Goal: Task Accomplishment & Management: Complete application form

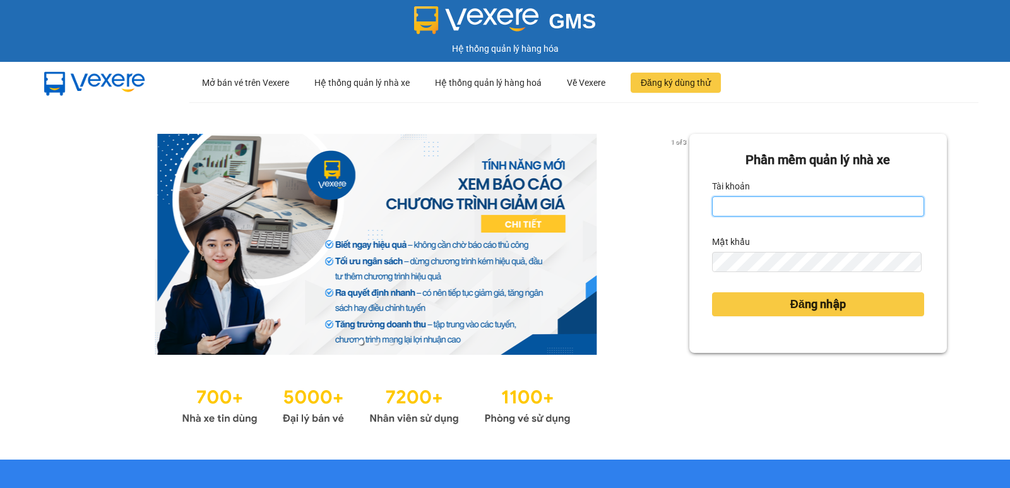
click at [843, 205] on input "Tài khoản" at bounding box center [818, 206] width 212 height 20
type input "rin.nhuquynh"
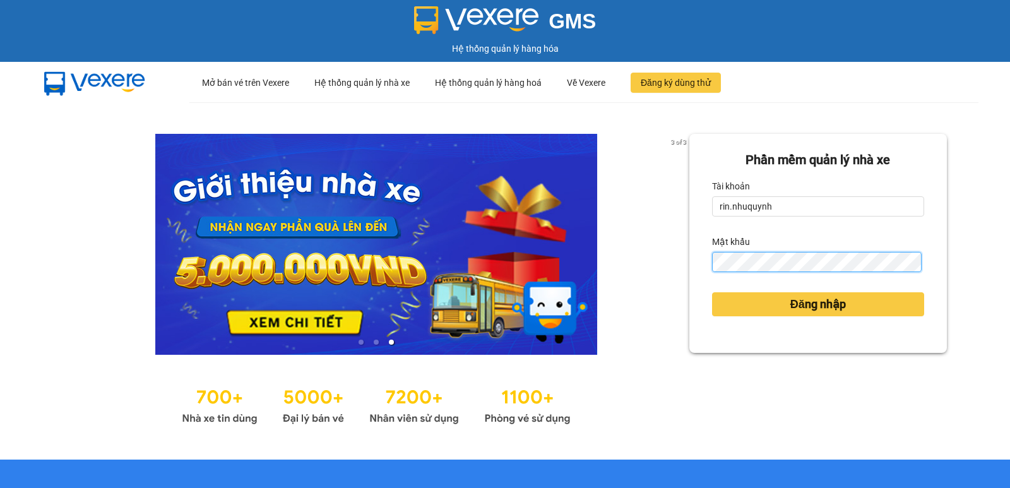
click at [712, 292] on button "Đăng nhập" at bounding box center [818, 304] width 212 height 24
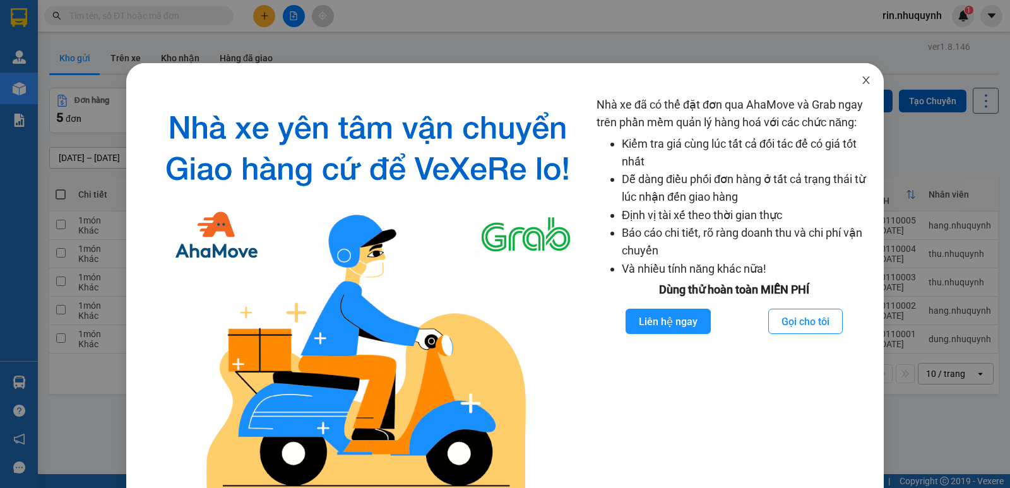
click at [862, 79] on icon "close" at bounding box center [865, 80] width 7 height 8
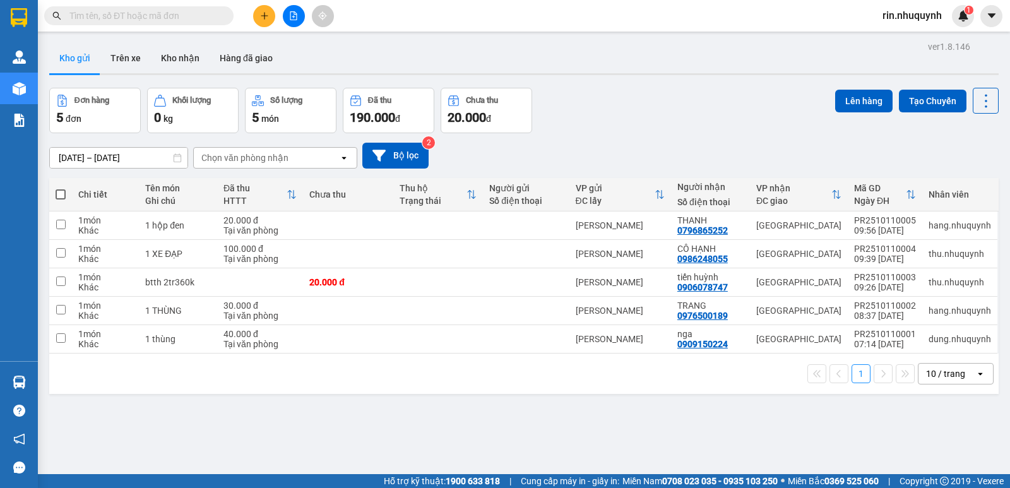
click at [122, 21] on input "text" at bounding box center [143, 16] width 149 height 14
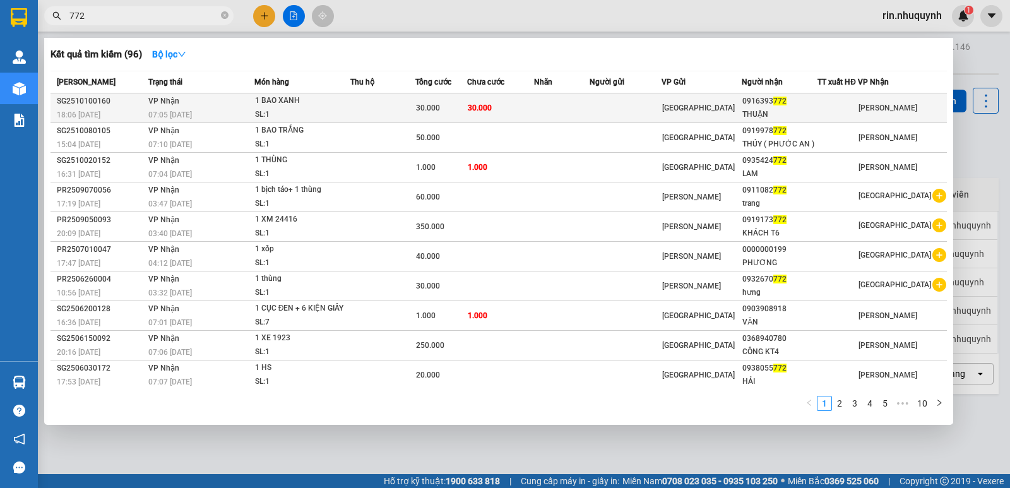
type input "772"
click at [659, 108] on td at bounding box center [625, 108] width 72 height 30
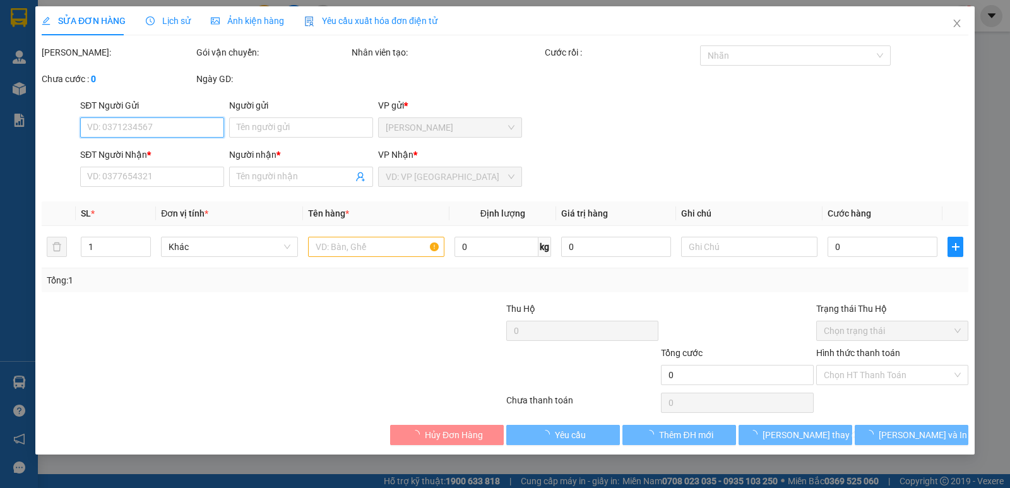
type input "0916393772"
type input "THUẬN"
type input "30.000"
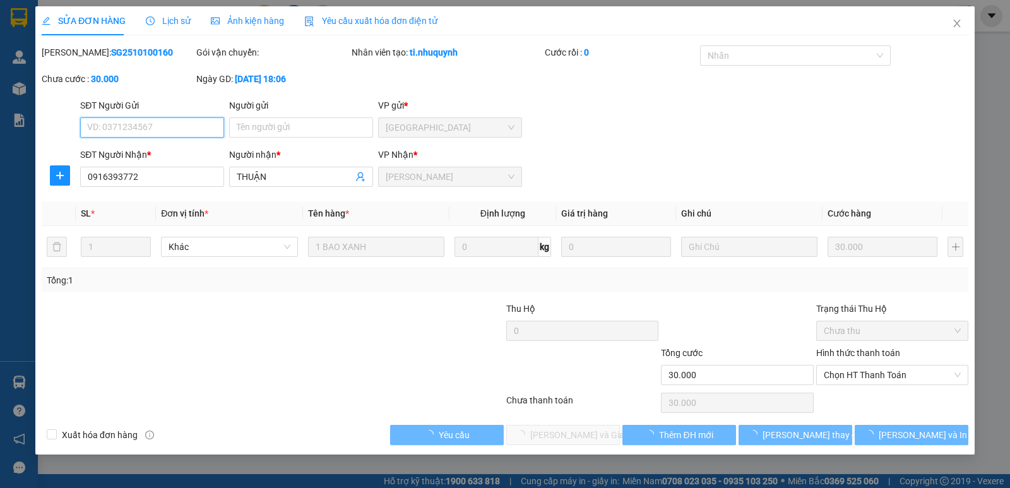
click at [918, 377] on span "Chọn HT Thanh Toán" at bounding box center [892, 374] width 137 height 19
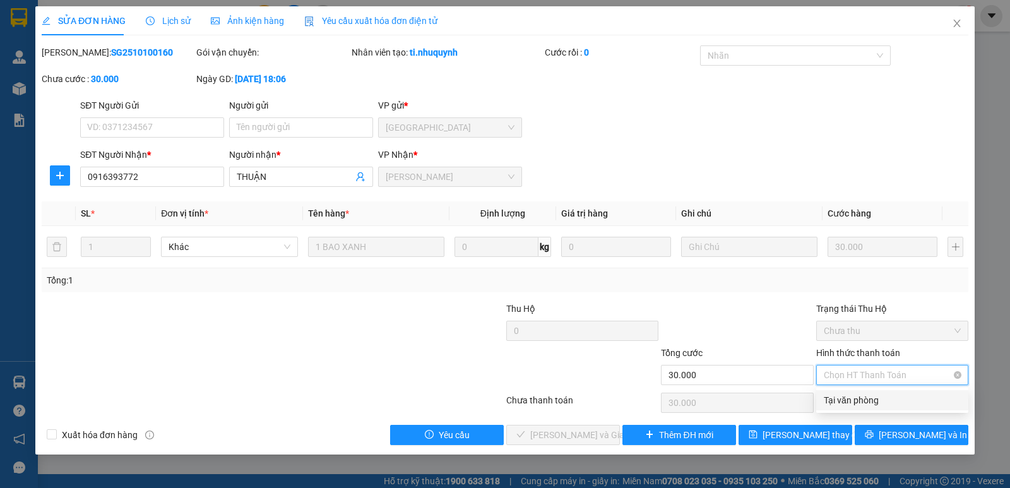
click at [899, 381] on span "Chọn HT Thanh Toán" at bounding box center [892, 374] width 137 height 19
click at [877, 395] on div "Tại văn phòng" at bounding box center [892, 400] width 137 height 14
type input "0"
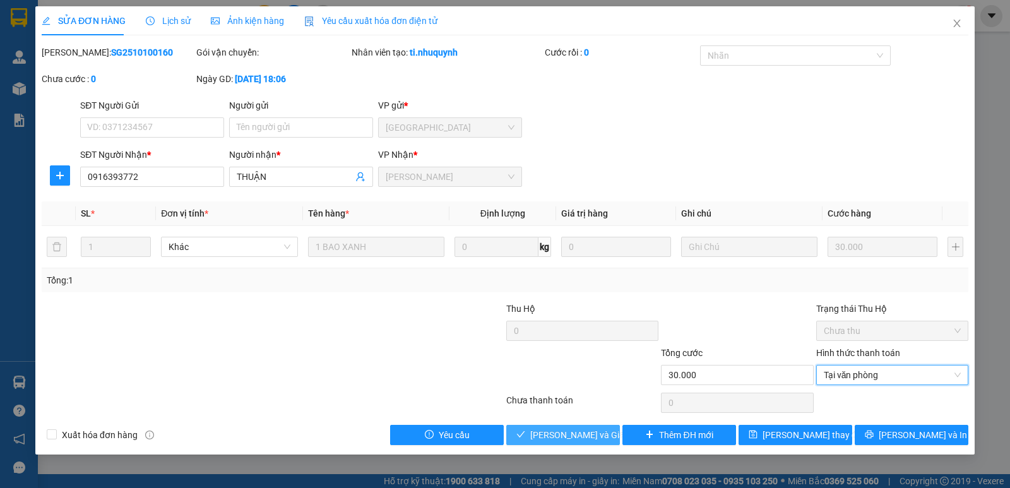
click at [560, 441] on span "Lưu và Giao hàng" at bounding box center [590, 435] width 121 height 14
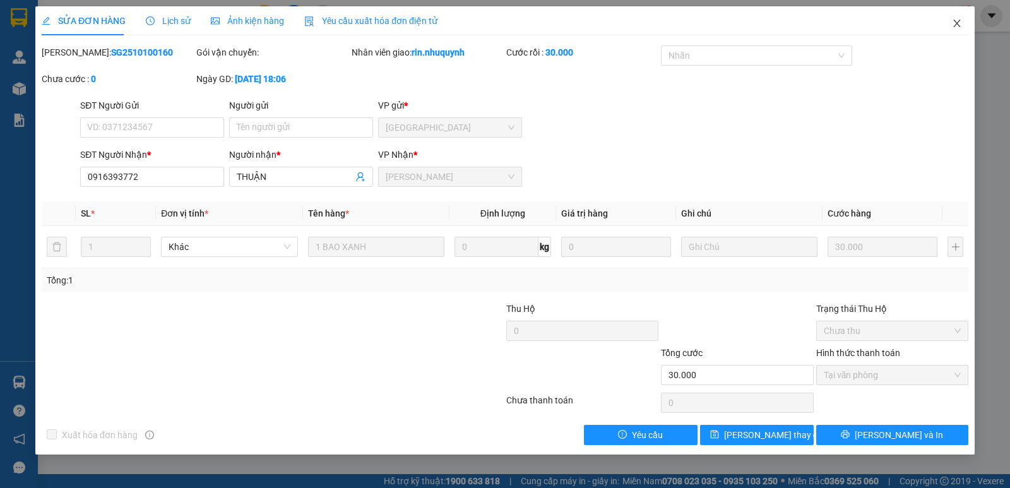
click at [953, 31] on span "Close" at bounding box center [956, 23] width 35 height 35
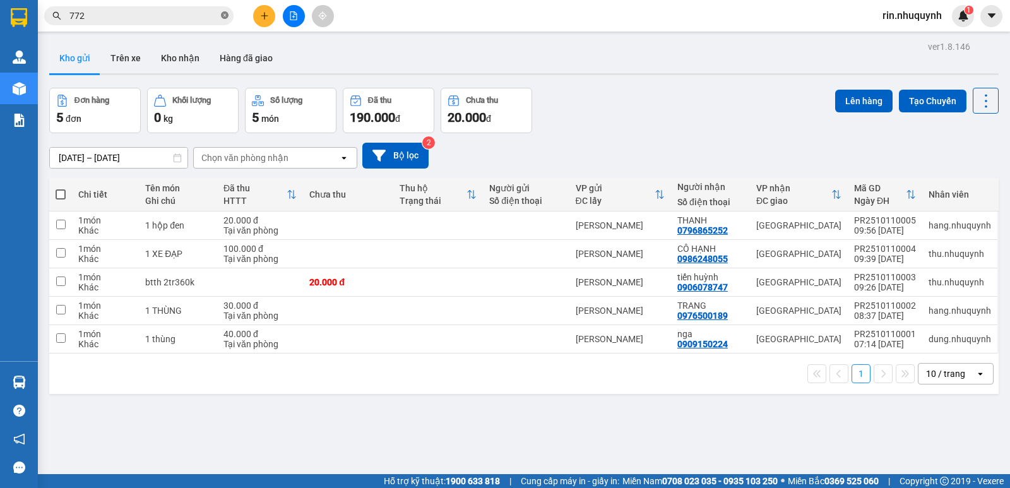
click at [226, 15] on icon "close-circle" at bounding box center [225, 15] width 8 height 8
click at [196, 13] on input "text" at bounding box center [143, 16] width 149 height 14
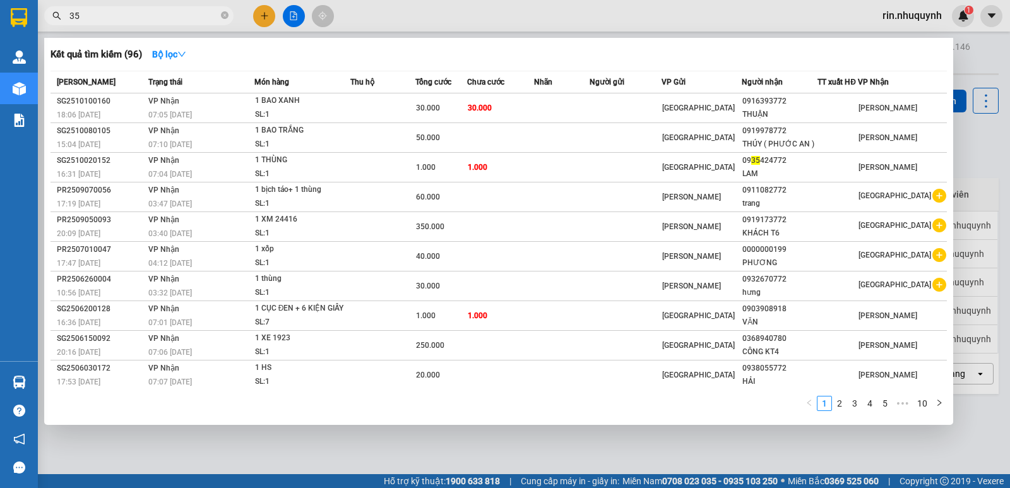
type input "355"
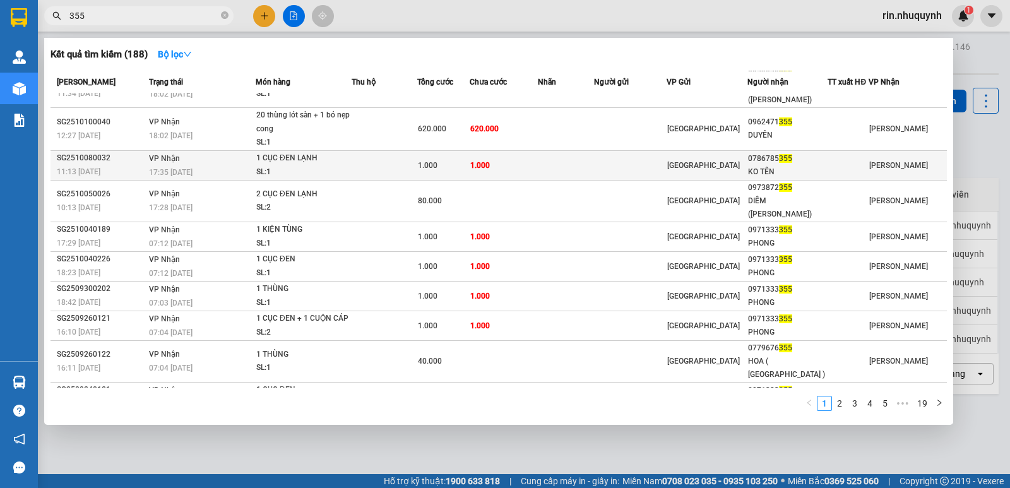
scroll to position [40, 0]
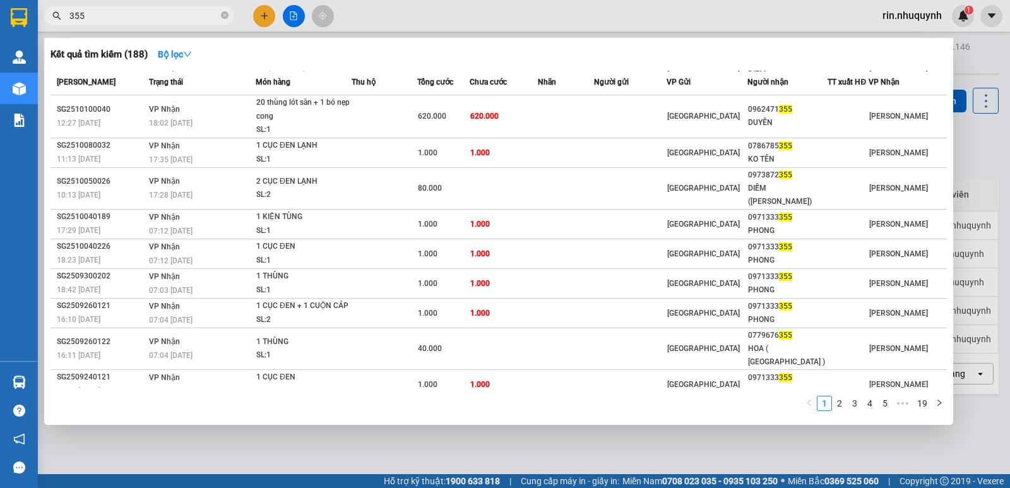
drag, startPoint x: 224, startPoint y: 13, endPoint x: 230, endPoint y: 3, distance: 12.4
click at [223, 13] on icon "close-circle" at bounding box center [225, 15] width 8 height 8
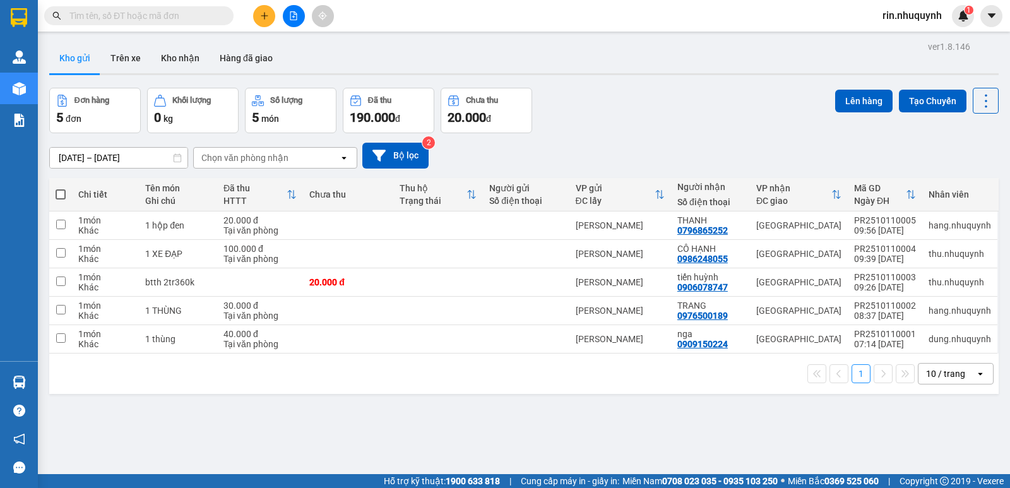
click at [222, 15] on span at bounding box center [225, 16] width 8 height 14
click at [211, 16] on input "text" at bounding box center [143, 16] width 149 height 14
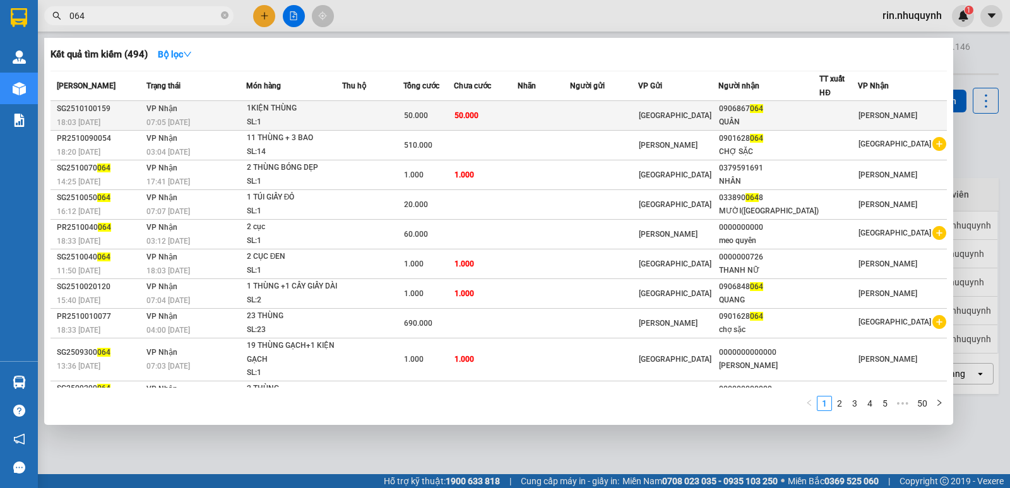
type input "064"
click at [553, 113] on td at bounding box center [543, 116] width 53 height 30
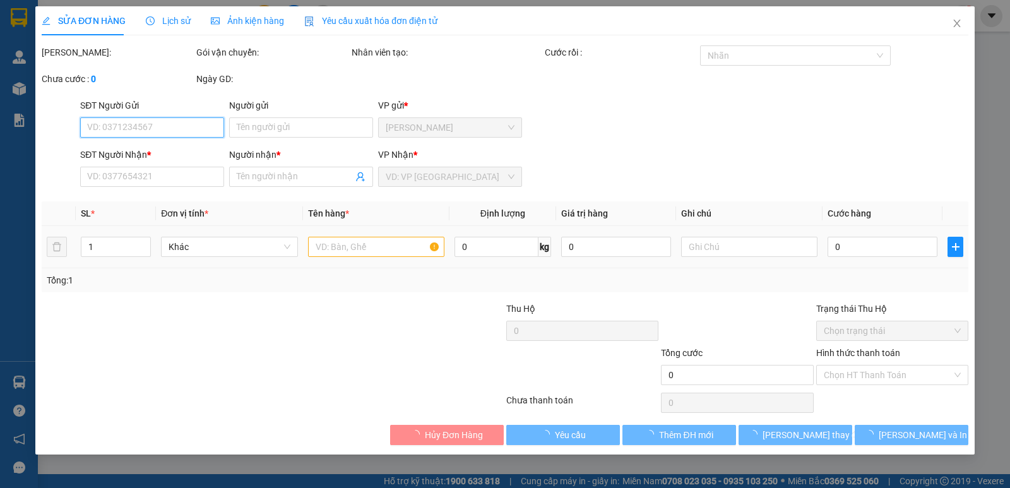
type input "0906867064"
type input "QUÂN"
type input "50.000"
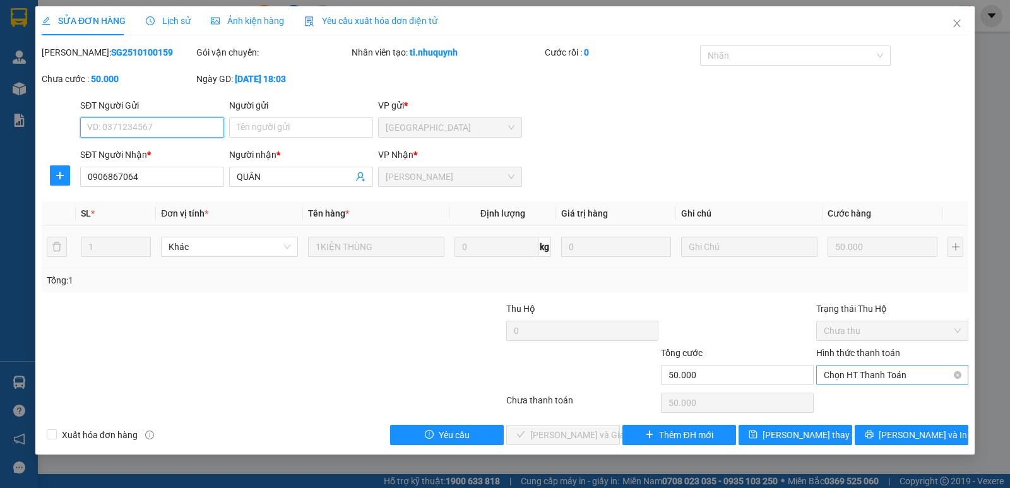
click at [905, 373] on span "Chọn HT Thanh Toán" at bounding box center [892, 374] width 137 height 19
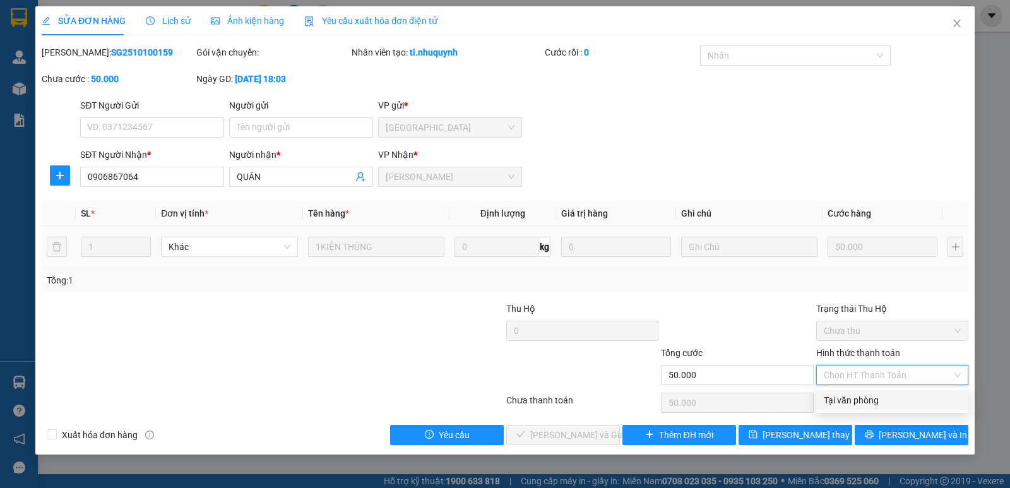
click at [870, 397] on div "Tại văn phòng" at bounding box center [892, 400] width 137 height 14
type input "0"
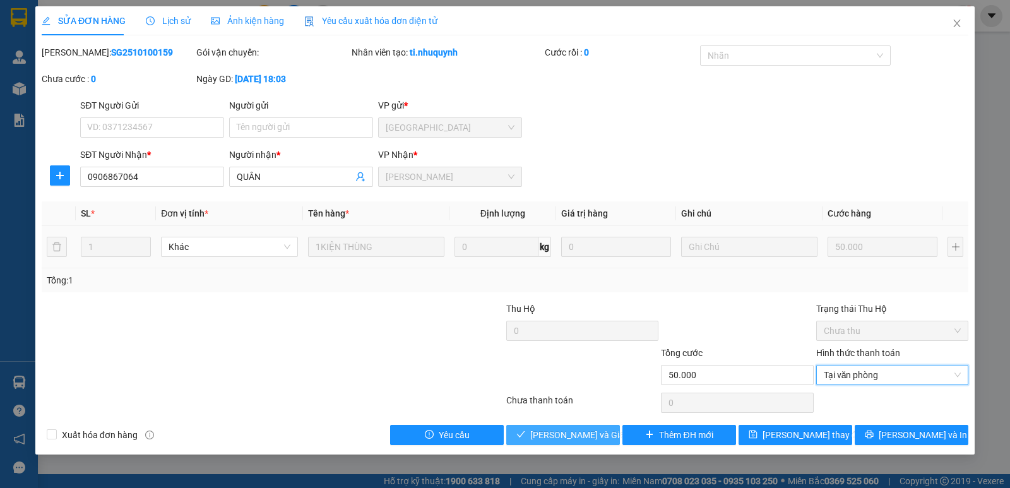
click at [561, 441] on span "Lưu và Giao hàng" at bounding box center [590, 435] width 121 height 14
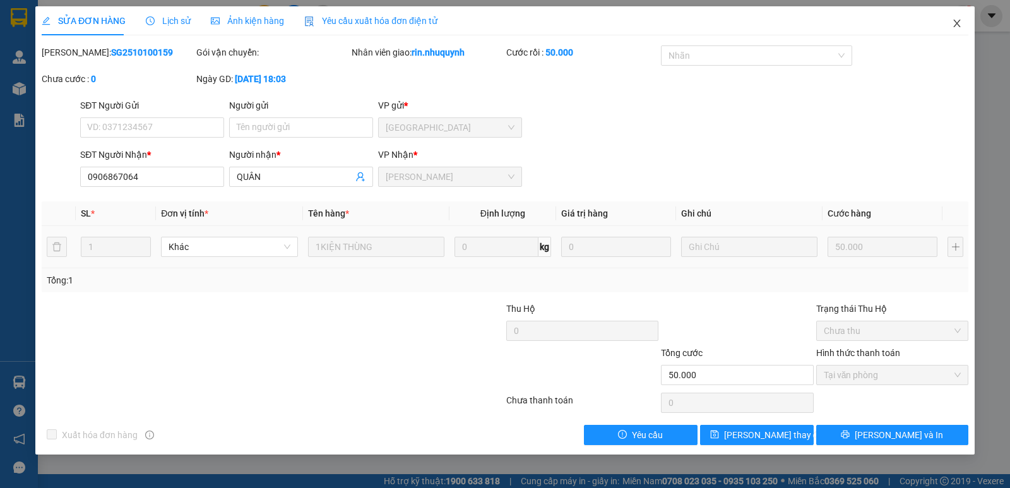
click at [957, 21] on icon "close" at bounding box center [957, 23] width 10 height 10
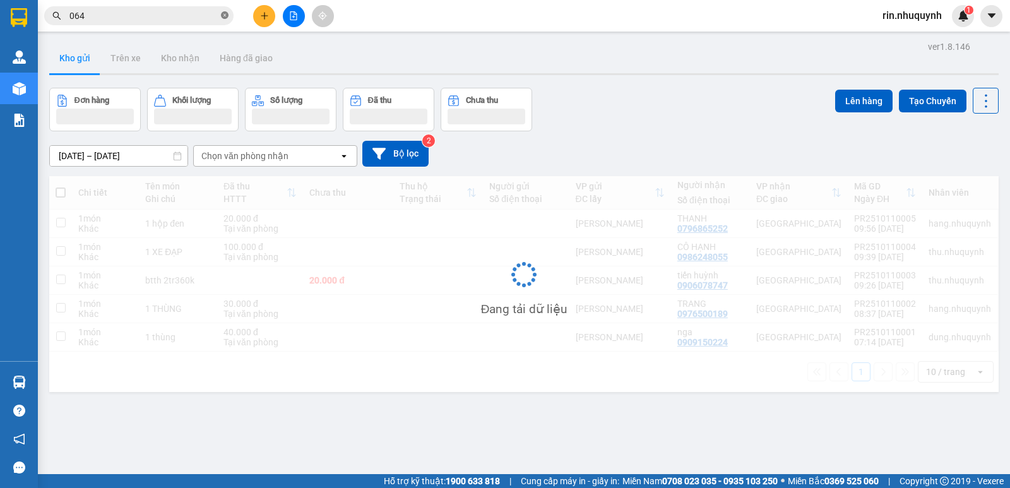
click at [223, 20] on span at bounding box center [225, 16] width 8 height 12
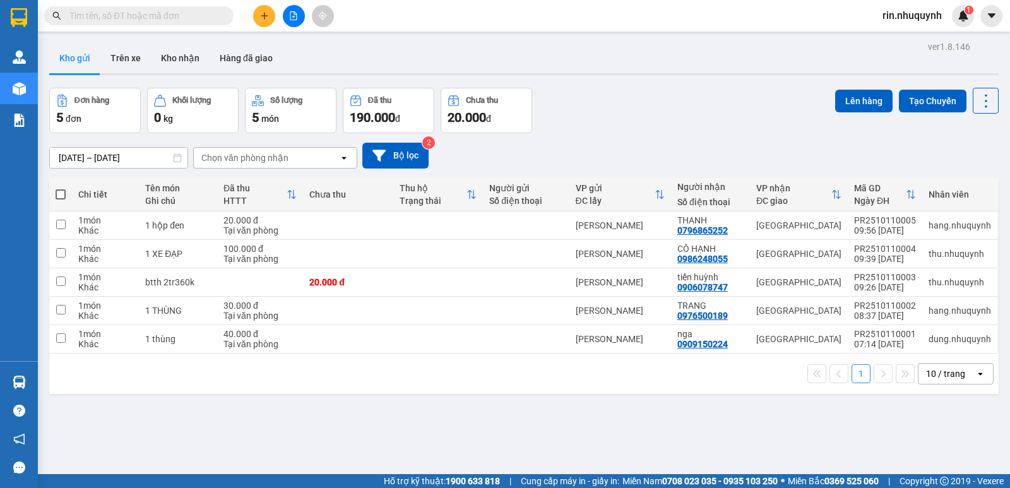
click at [215, 19] on input "text" at bounding box center [143, 16] width 149 height 14
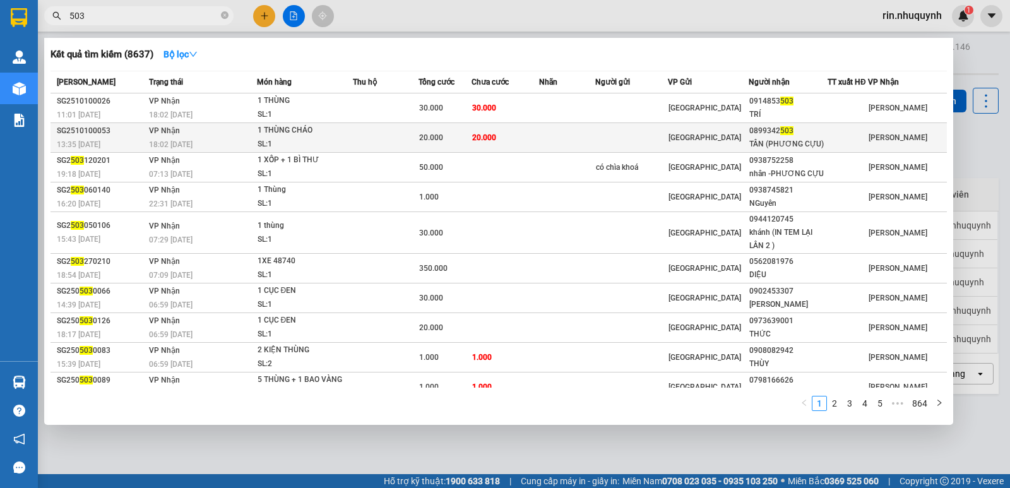
type input "503"
click at [812, 126] on div "0899342 503" at bounding box center [788, 130] width 78 height 13
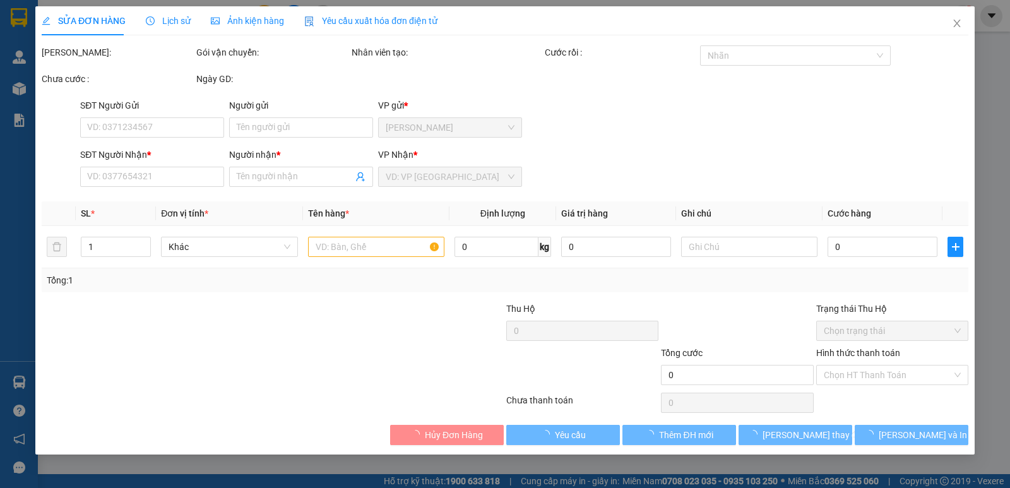
type input "0899342503"
type input "TÂN (PHƯƠNG CỰU)"
type input "20.000"
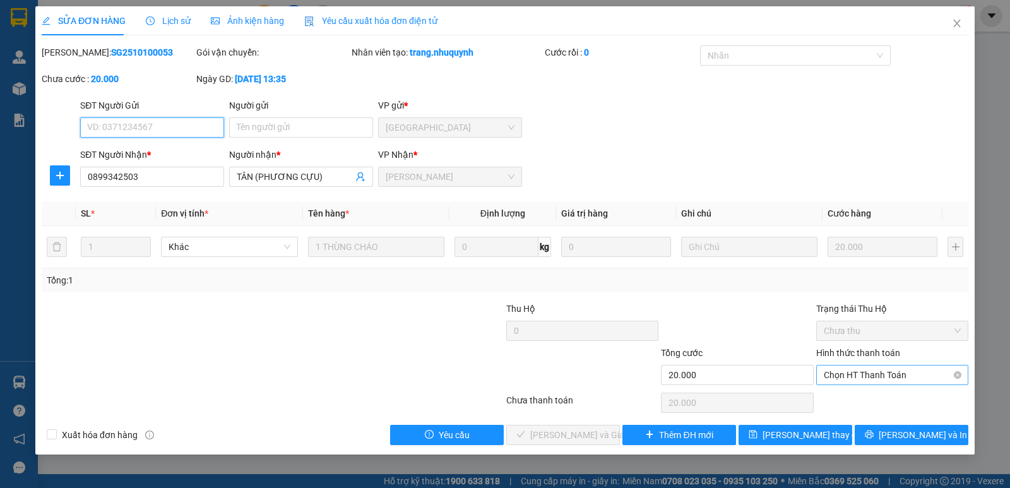
click at [870, 378] on span "Chọn HT Thanh Toán" at bounding box center [892, 374] width 137 height 19
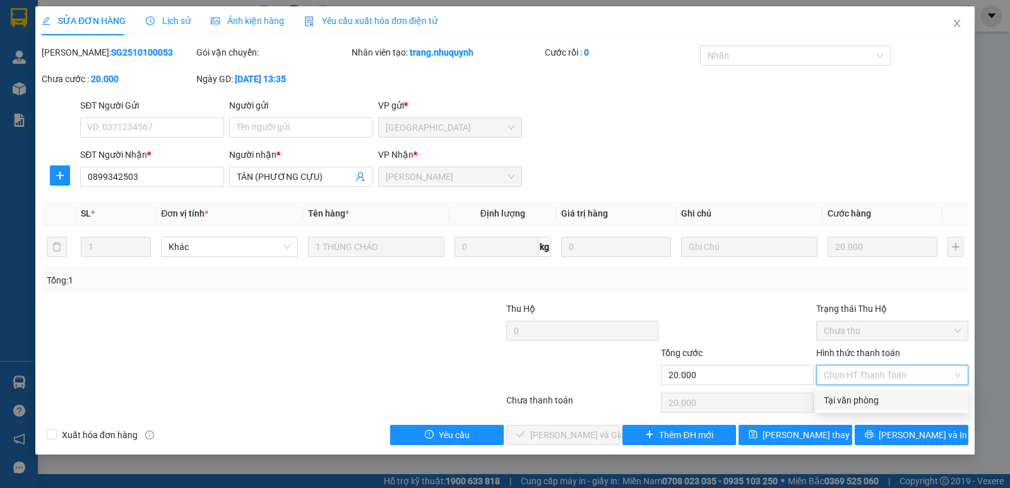
click at [866, 391] on div "Tại văn phòng" at bounding box center [892, 400] width 152 height 20
type input "0"
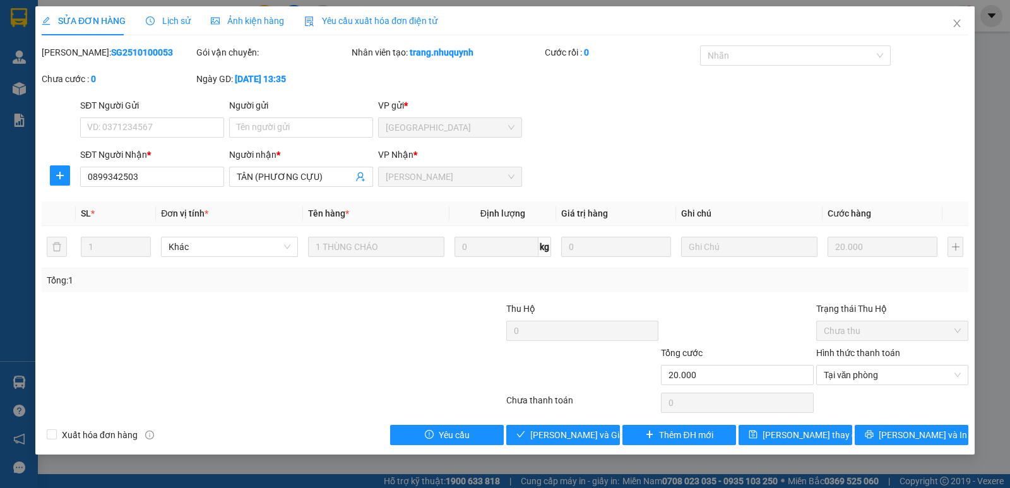
click at [573, 421] on div "Total Paid Fee 0 Total UnPaid Fee 20.000 Cash Collection Total Fee Mã ĐH: SG251…" at bounding box center [505, 244] width 926 height 399
click at [567, 432] on span "Lưu và Giao hàng" at bounding box center [590, 435] width 121 height 14
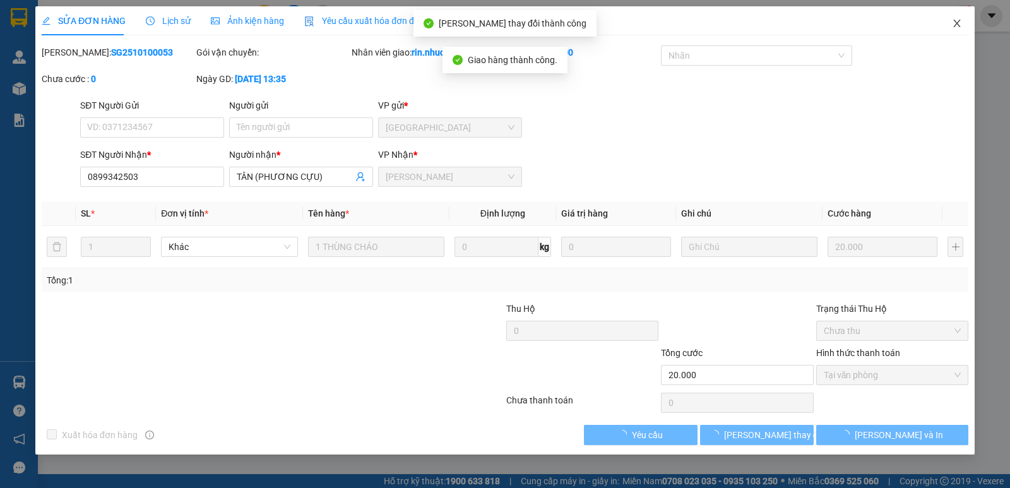
click at [956, 22] on icon "close" at bounding box center [957, 23] width 10 height 10
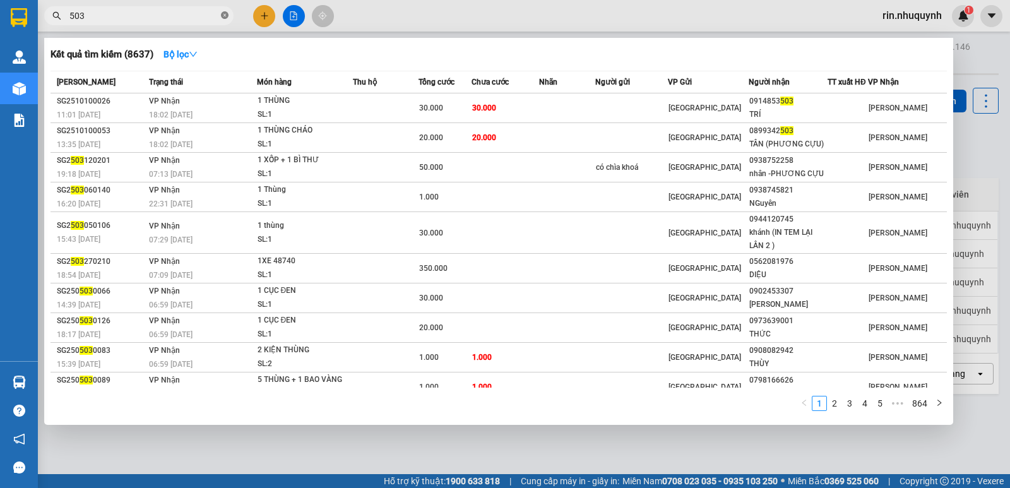
drag, startPoint x: 223, startPoint y: 17, endPoint x: 204, endPoint y: 15, distance: 19.1
click at [222, 17] on icon "close-circle" at bounding box center [225, 15] width 8 height 8
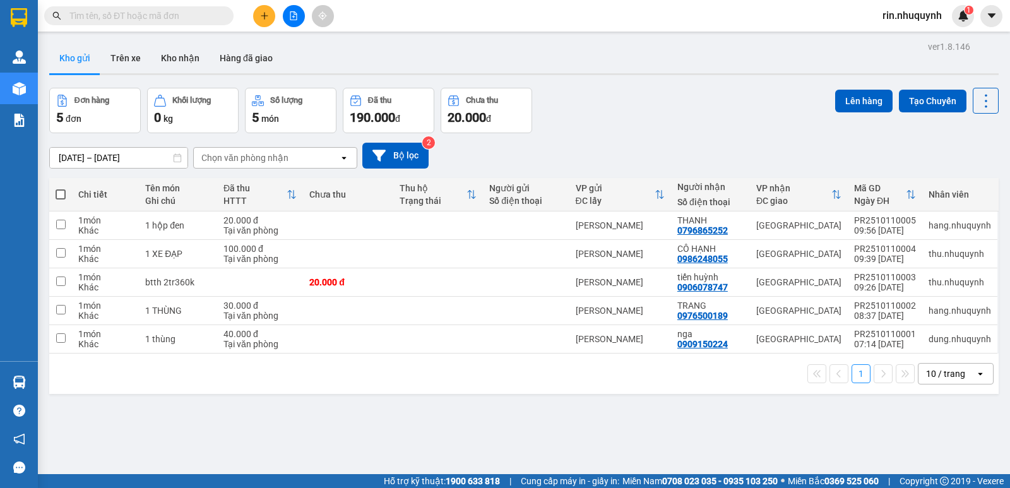
click at [192, 13] on input "text" at bounding box center [143, 16] width 149 height 14
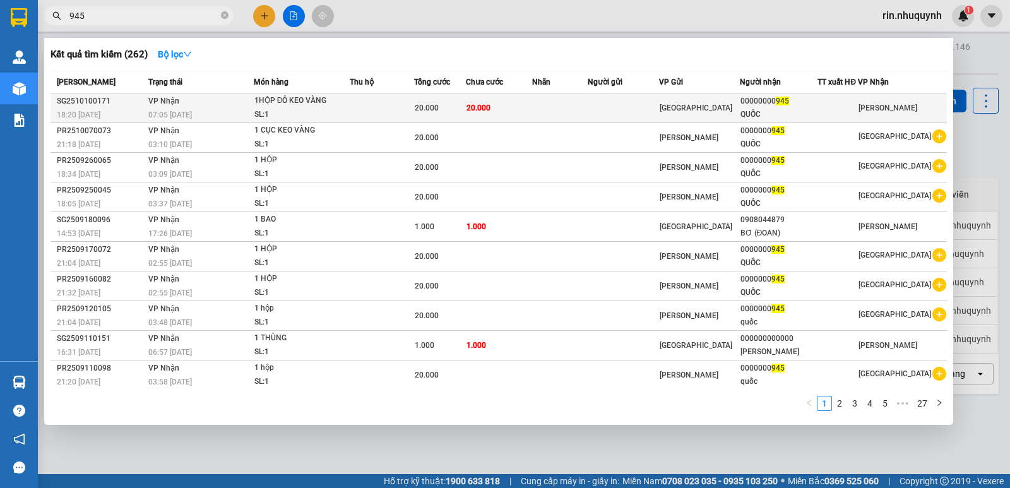
type input "945"
click at [816, 115] on div "QUỐC" at bounding box center [778, 114] width 77 height 13
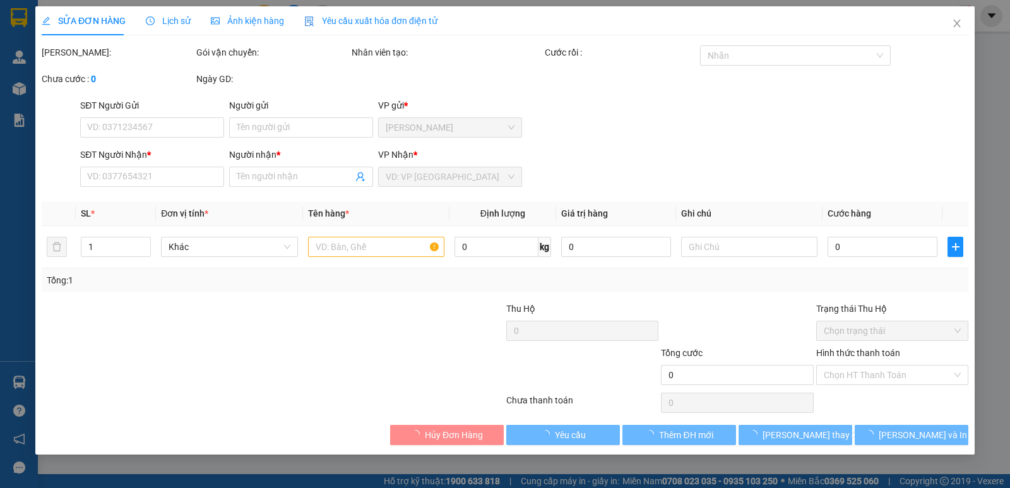
type input "00000000945"
type input "QUỐC"
type input "20.000"
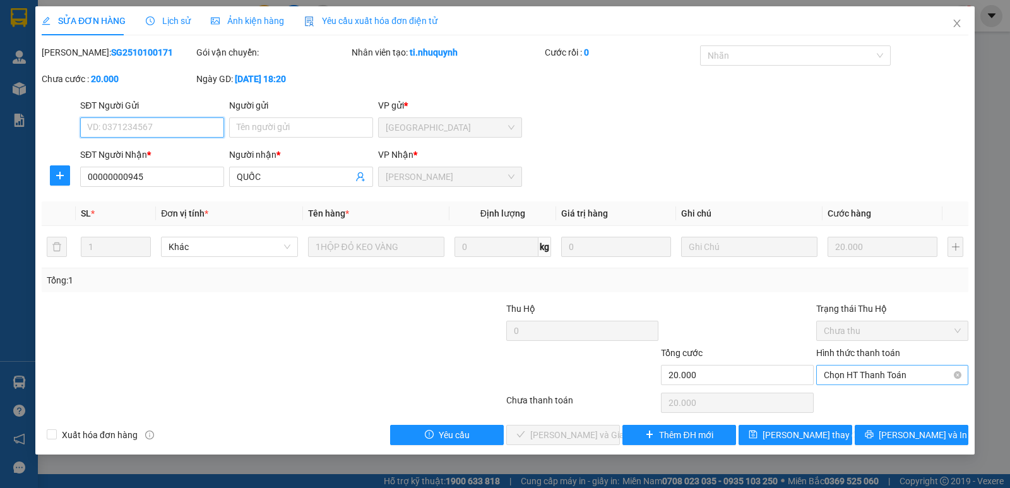
click at [862, 377] on span "Chọn HT Thanh Toán" at bounding box center [892, 374] width 137 height 19
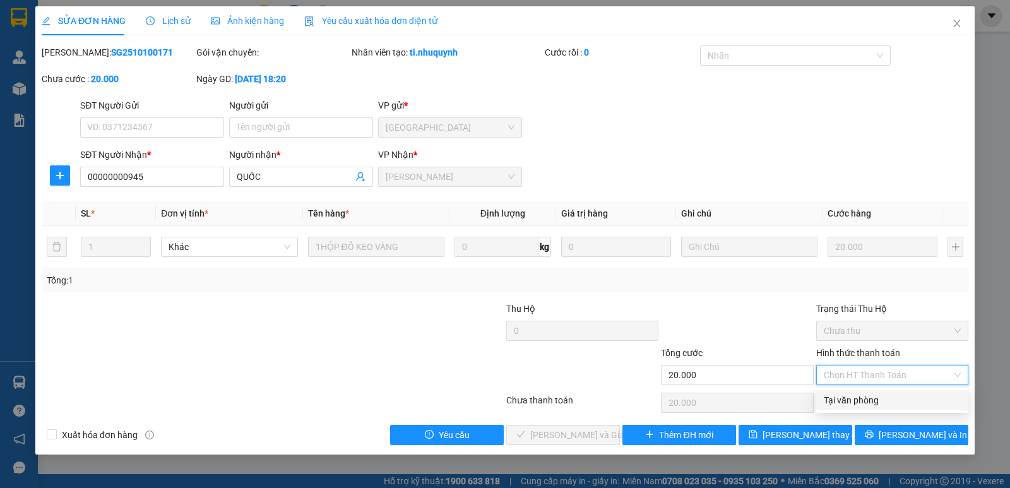
click at [865, 400] on div "Tại văn phòng" at bounding box center [892, 400] width 137 height 14
type input "0"
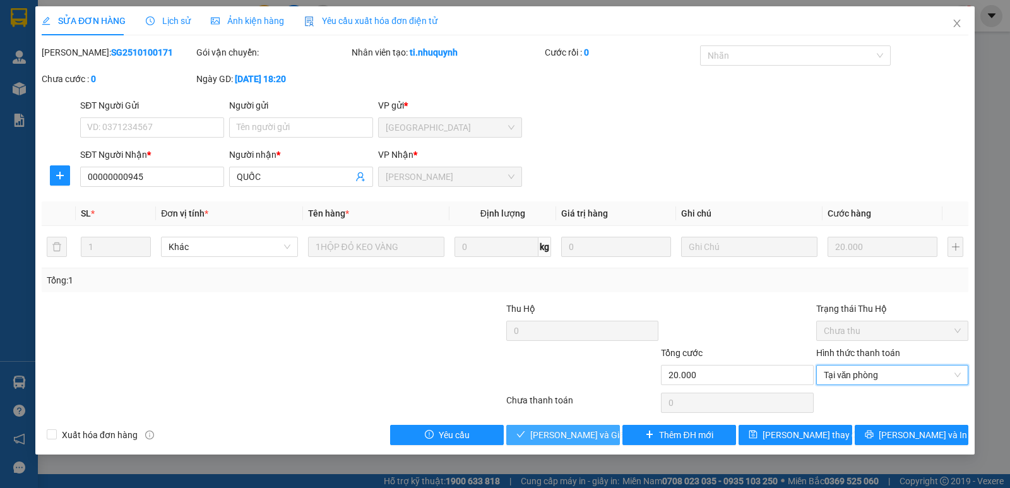
click at [580, 441] on span "Lưu và Giao hàng" at bounding box center [590, 435] width 121 height 14
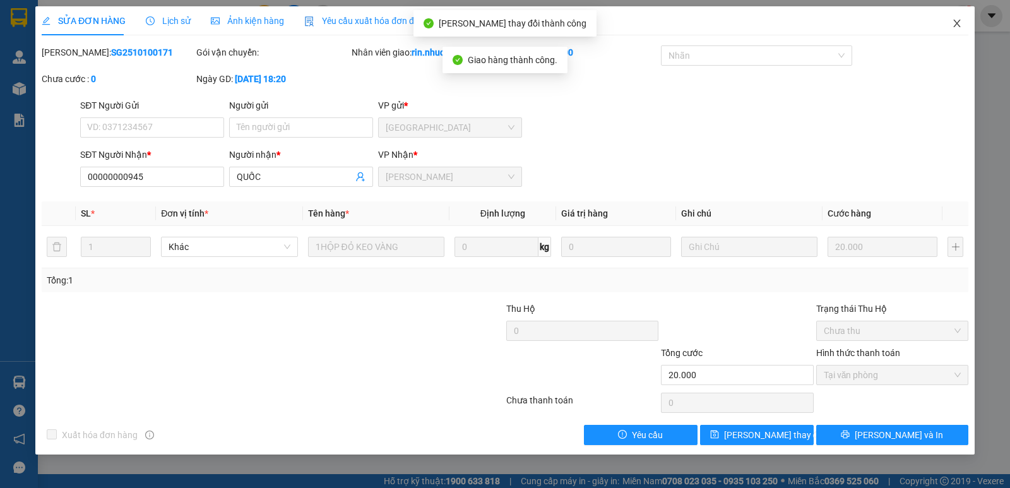
click at [955, 27] on icon "close" at bounding box center [956, 24] width 7 height 8
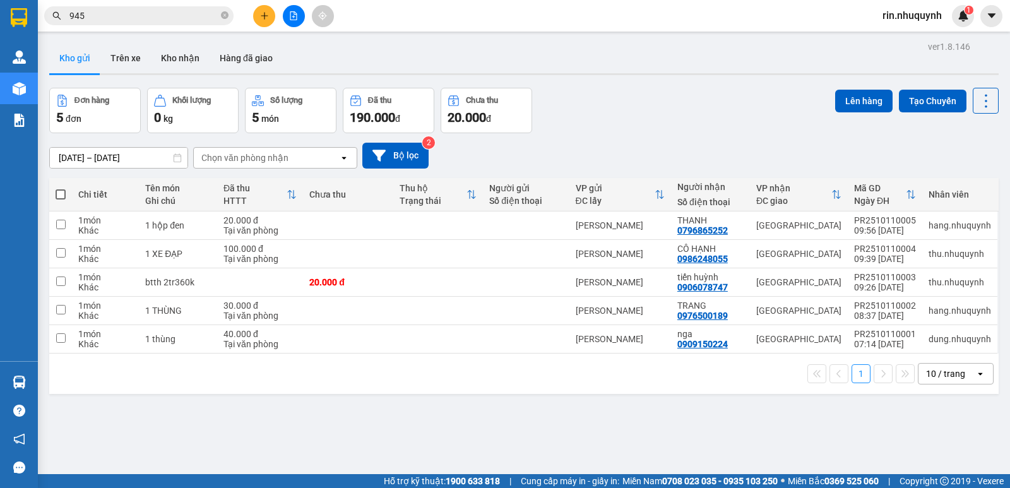
drag, startPoint x: 225, startPoint y: 17, endPoint x: 200, endPoint y: 24, distance: 25.6
click at [221, 20] on span at bounding box center [225, 16] width 8 height 12
click at [191, 25] on span at bounding box center [138, 15] width 189 height 19
click at [186, 20] on input "text" at bounding box center [143, 16] width 149 height 14
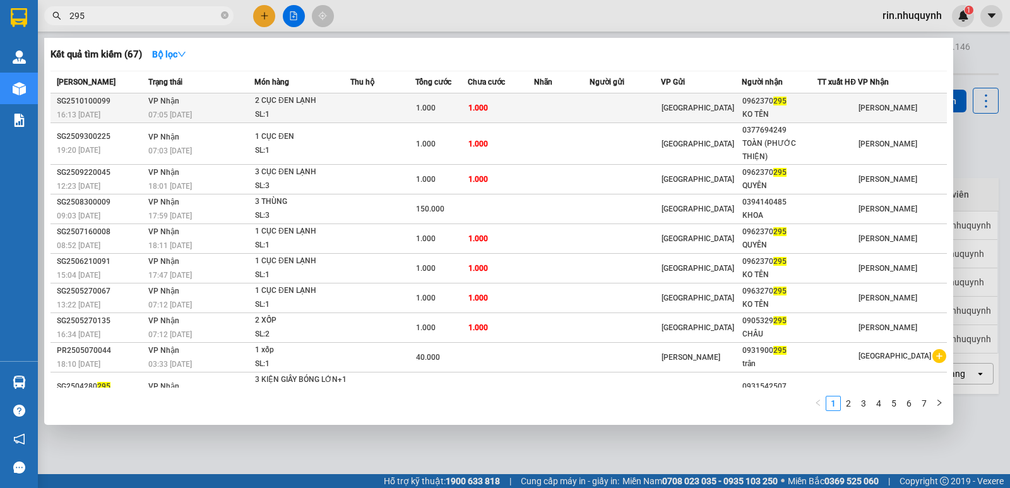
type input "295"
click at [658, 99] on td at bounding box center [625, 108] width 72 height 30
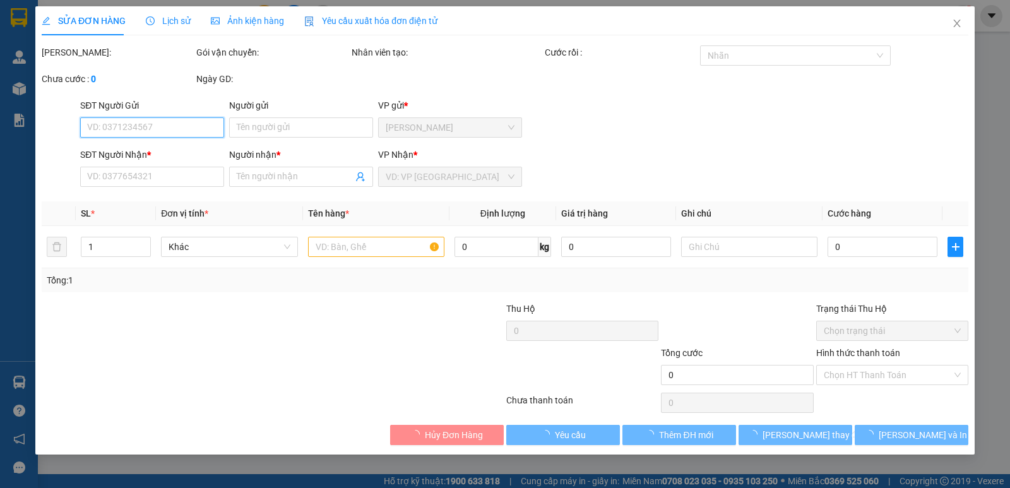
type input "0962370295"
type input "KO TÊN"
type input "1.000"
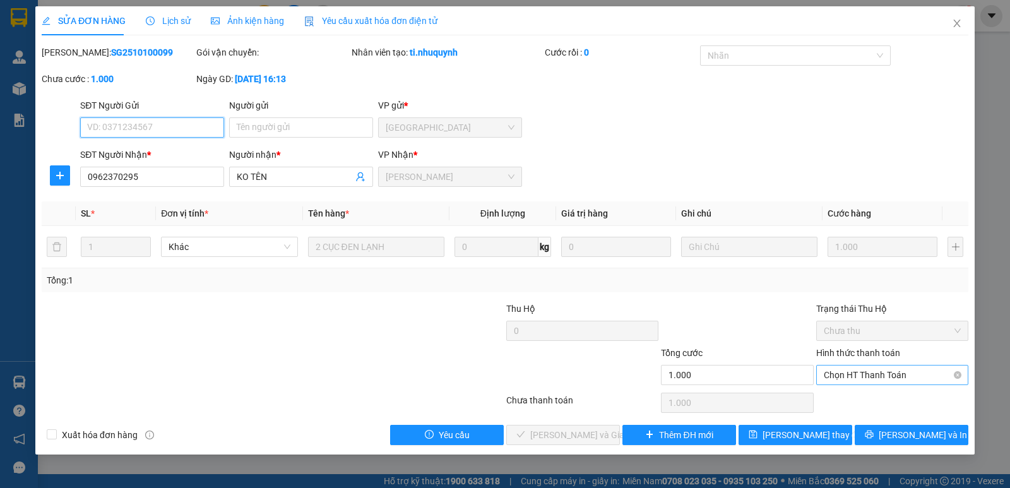
click at [918, 368] on span "Chọn HT Thanh Toán" at bounding box center [892, 374] width 137 height 19
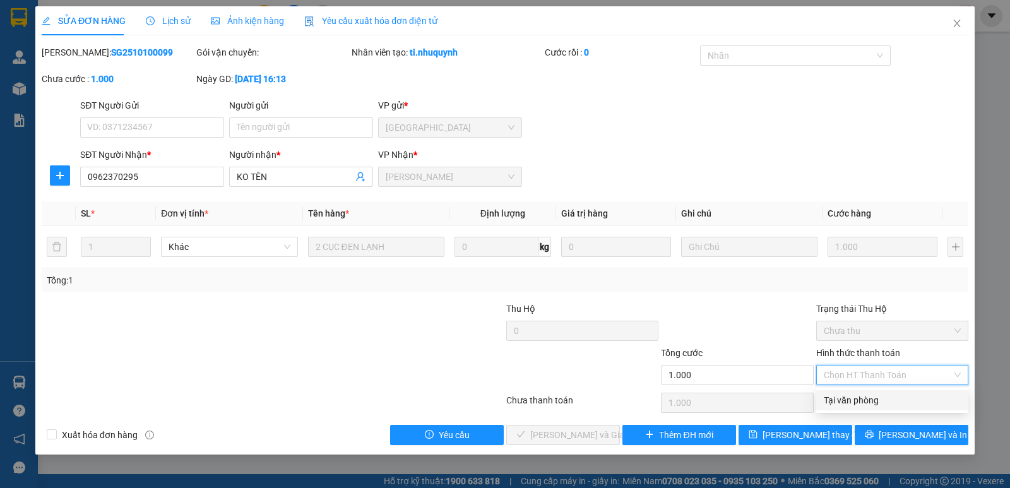
drag, startPoint x: 878, startPoint y: 396, endPoint x: 871, endPoint y: 398, distance: 7.2
click at [877, 396] on div "Tại văn phòng" at bounding box center [892, 400] width 137 height 14
type input "0"
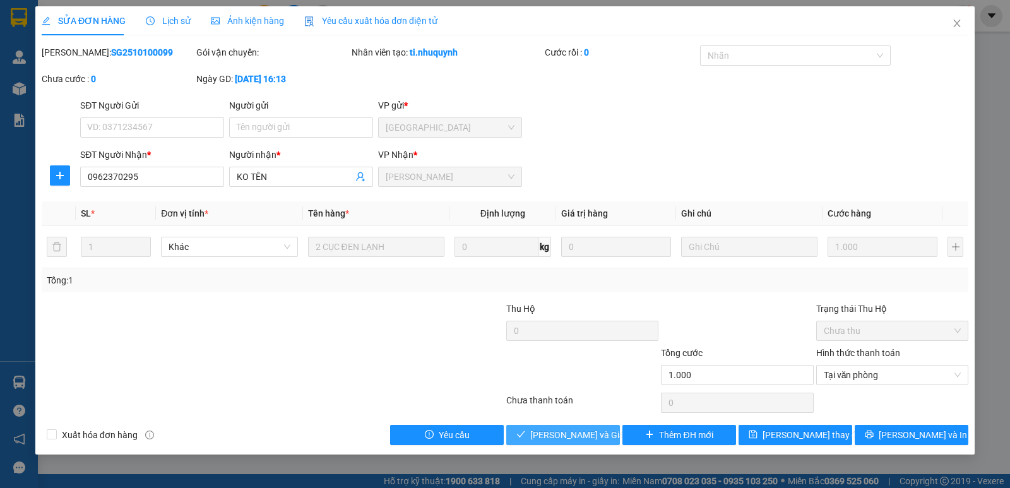
click at [557, 430] on span "Lưu và Giao hàng" at bounding box center [590, 435] width 121 height 14
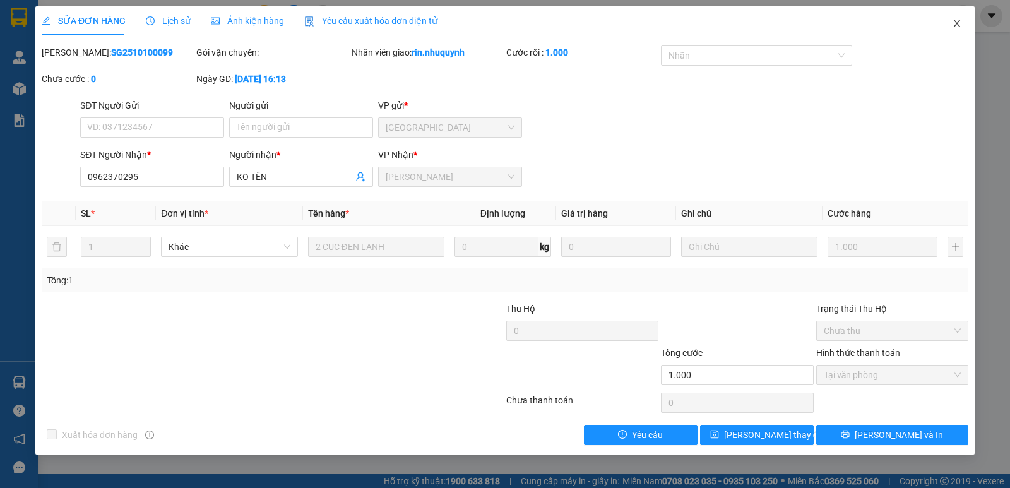
click at [960, 27] on icon "close" at bounding box center [957, 23] width 10 height 10
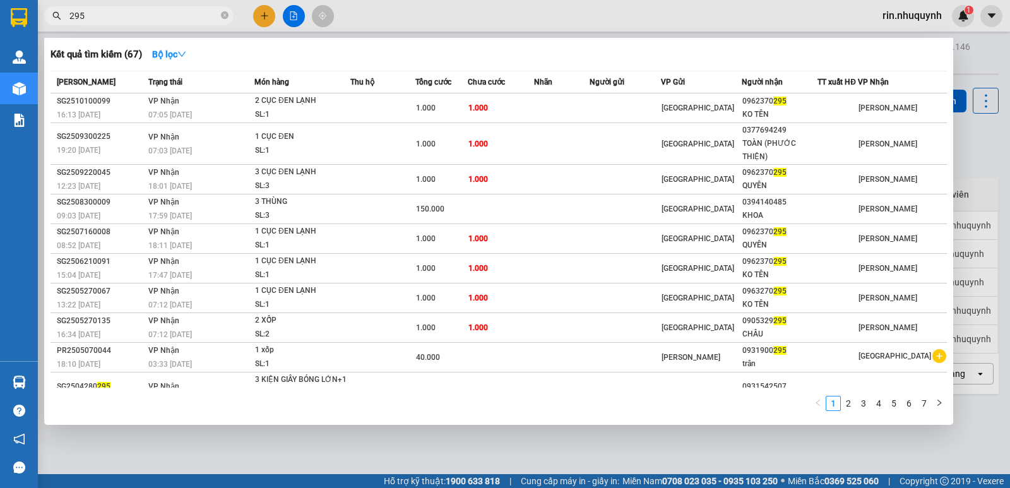
drag, startPoint x: 226, startPoint y: 20, endPoint x: 198, endPoint y: 16, distance: 28.6
click at [226, 19] on icon "close-circle" at bounding box center [225, 15] width 8 height 8
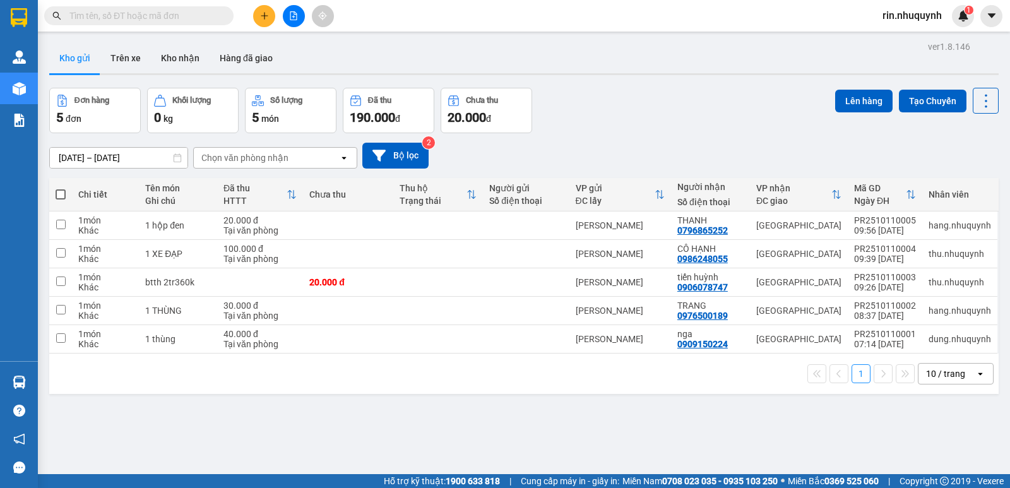
click at [198, 16] on input "text" at bounding box center [143, 16] width 149 height 14
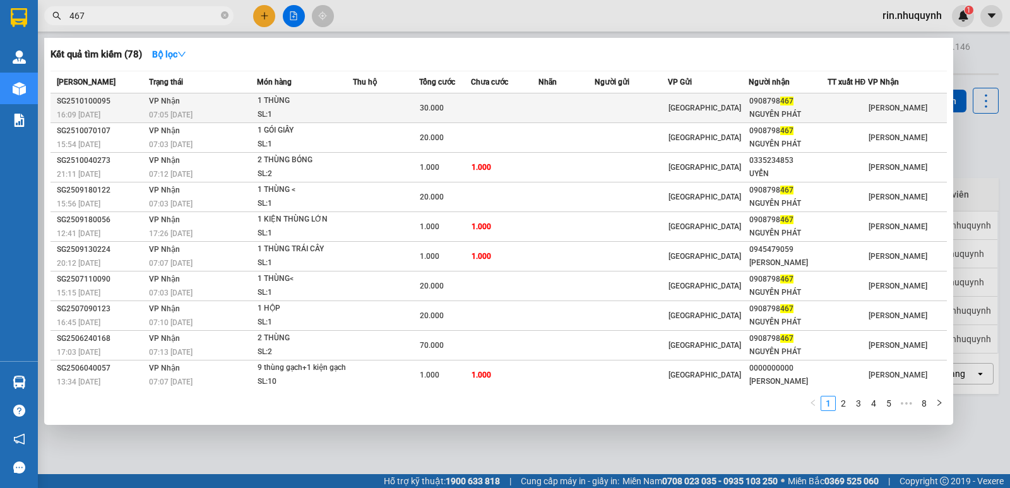
type input "467"
click at [503, 106] on td at bounding box center [505, 108] width 68 height 30
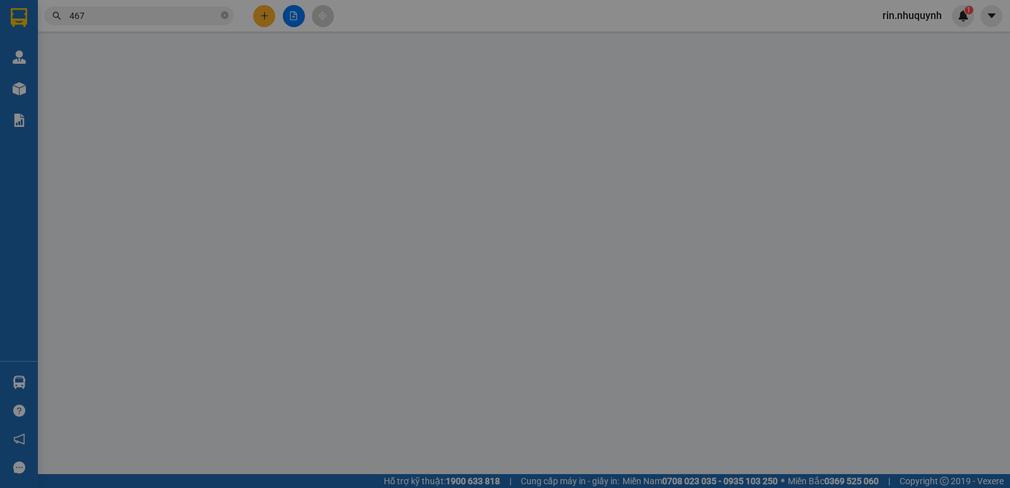
type input "0908798467"
type input "NGUYÊN PHÁT"
type input "30.000"
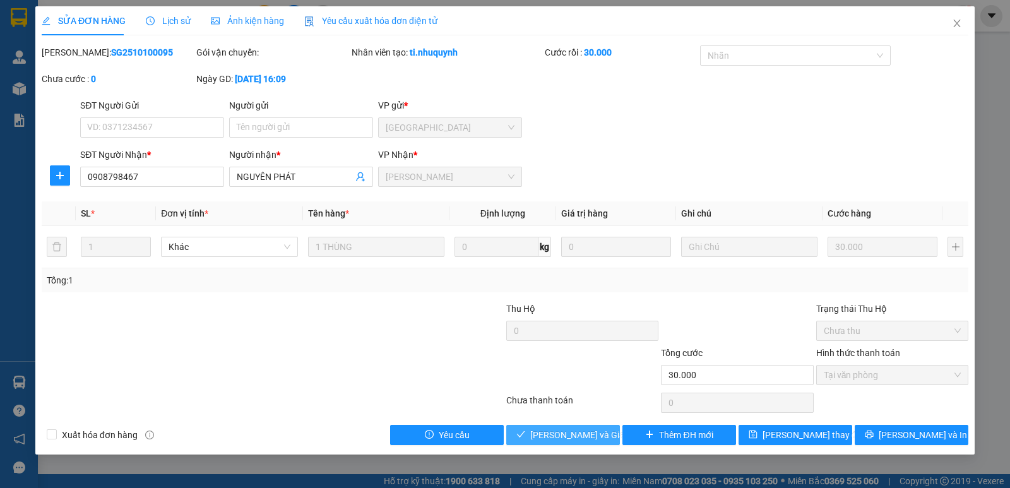
click at [586, 432] on span "Lưu và Giao hàng" at bounding box center [590, 435] width 121 height 14
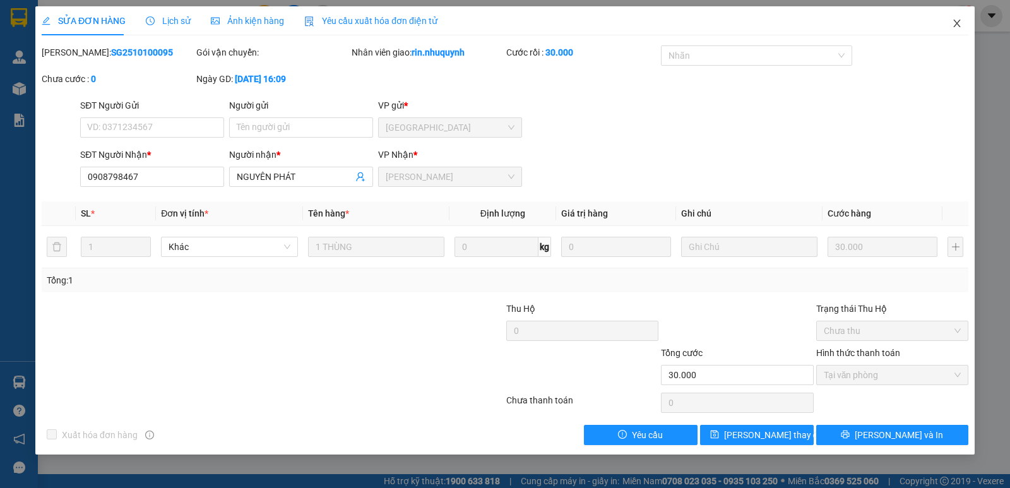
click at [955, 24] on icon "close" at bounding box center [957, 23] width 10 height 10
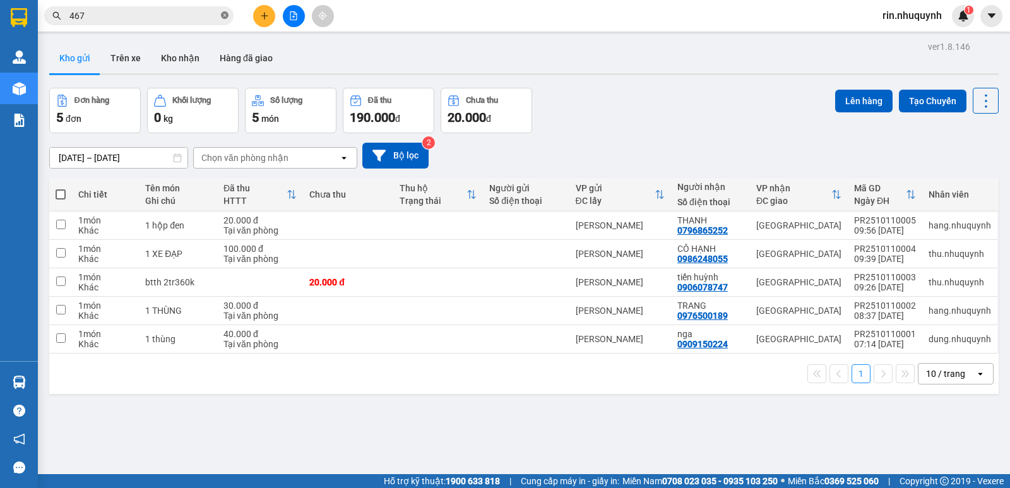
click at [227, 17] on icon "close-circle" at bounding box center [225, 15] width 8 height 8
click at [215, 17] on input "text" at bounding box center [143, 16] width 149 height 14
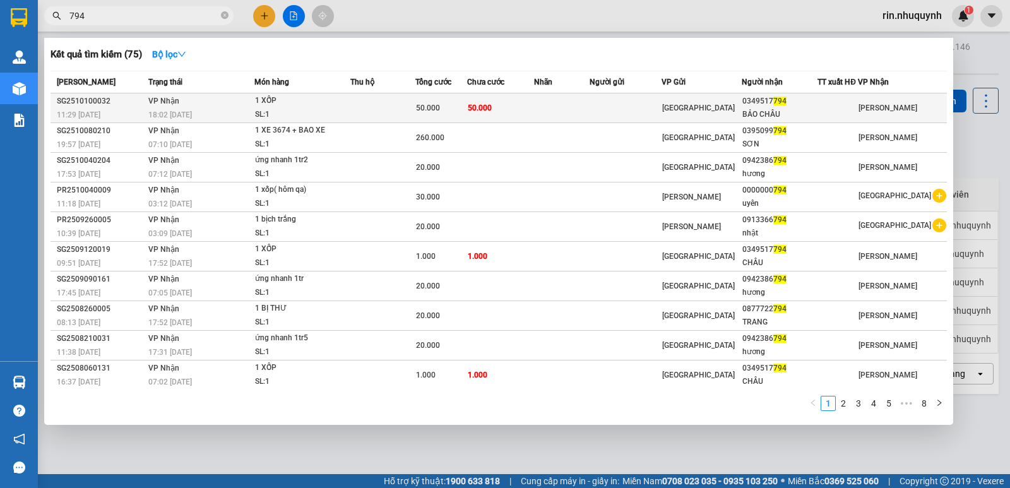
type input "794"
click at [589, 104] on td at bounding box center [562, 108] width 56 height 30
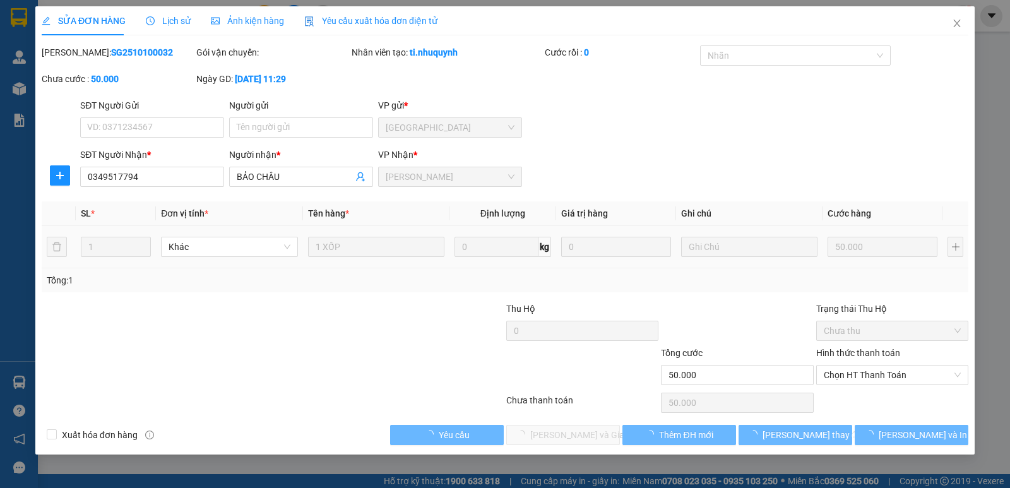
type input "0349517794"
type input "BẢO CHÂU"
type input "50.000"
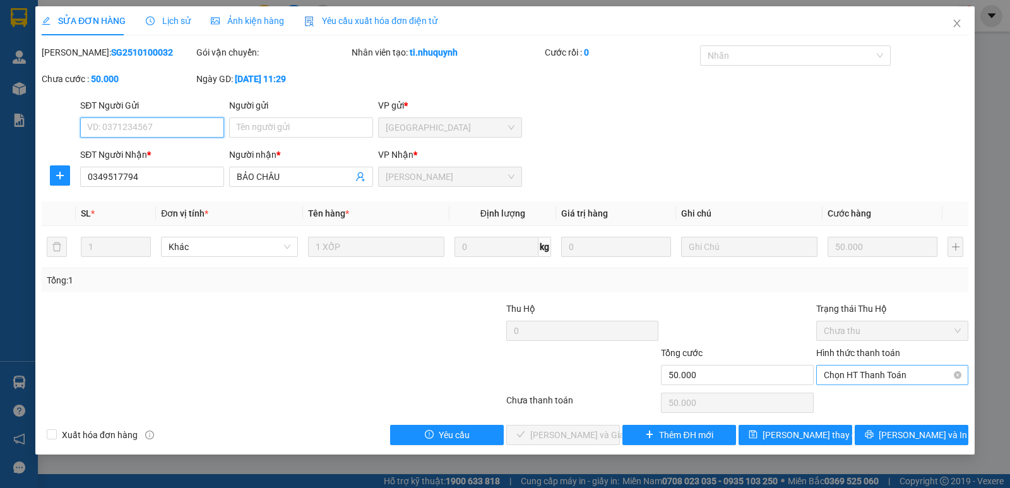
click at [865, 374] on span "Chọn HT Thanh Toán" at bounding box center [892, 374] width 137 height 19
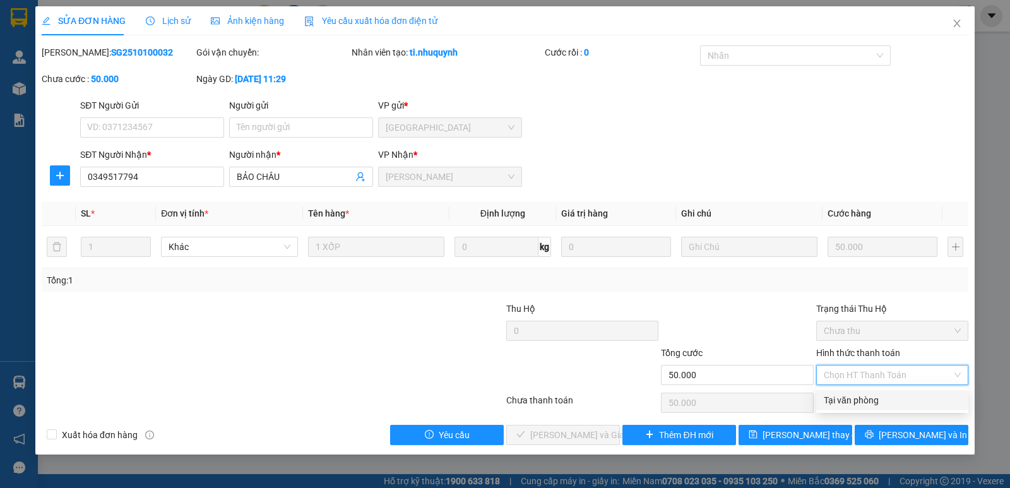
click at [854, 398] on div "Tại văn phòng" at bounding box center [892, 400] width 137 height 14
type input "0"
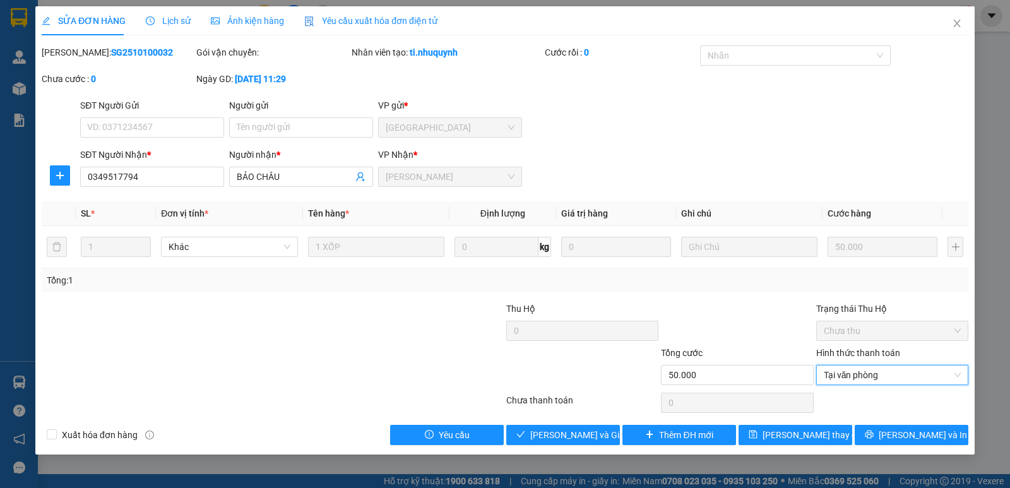
click at [569, 448] on div "SỬA ĐƠN HÀNG Lịch sử Ảnh kiện hàng Yêu cầu xuất hóa đơn điện tử Total Paid Fee …" at bounding box center [504, 230] width 939 height 448
click at [576, 439] on span "Lưu và Giao hàng" at bounding box center [590, 435] width 121 height 14
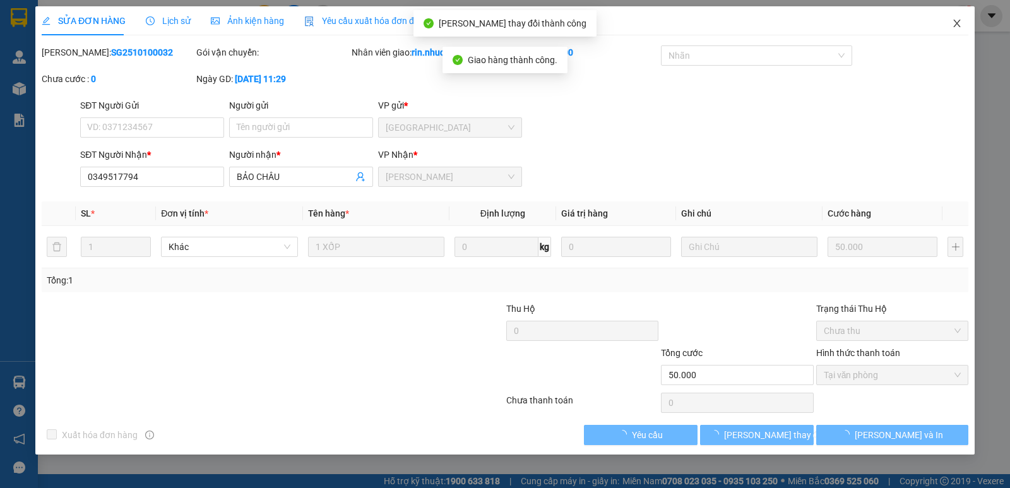
click at [957, 28] on icon "close" at bounding box center [957, 23] width 10 height 10
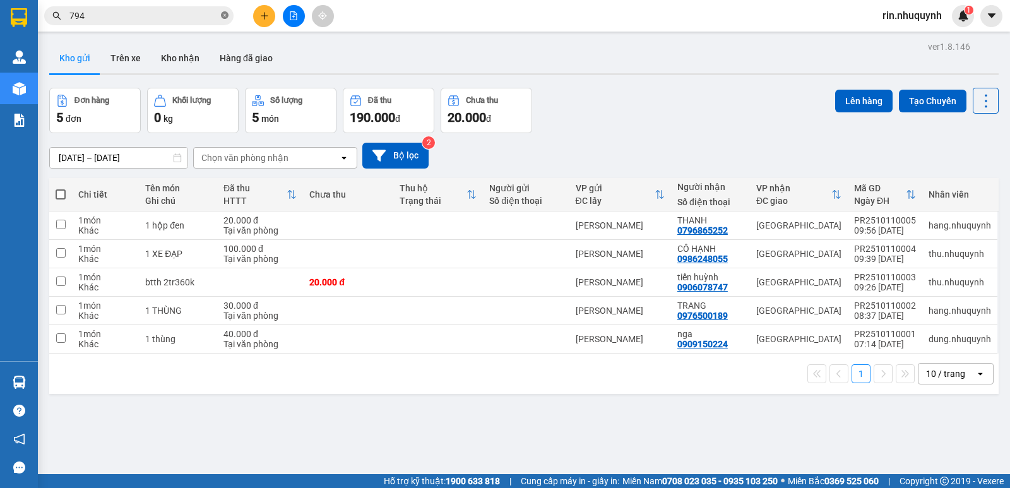
click at [227, 16] on icon "close-circle" at bounding box center [225, 15] width 8 height 8
click at [217, 16] on input "text" at bounding box center [143, 16] width 149 height 14
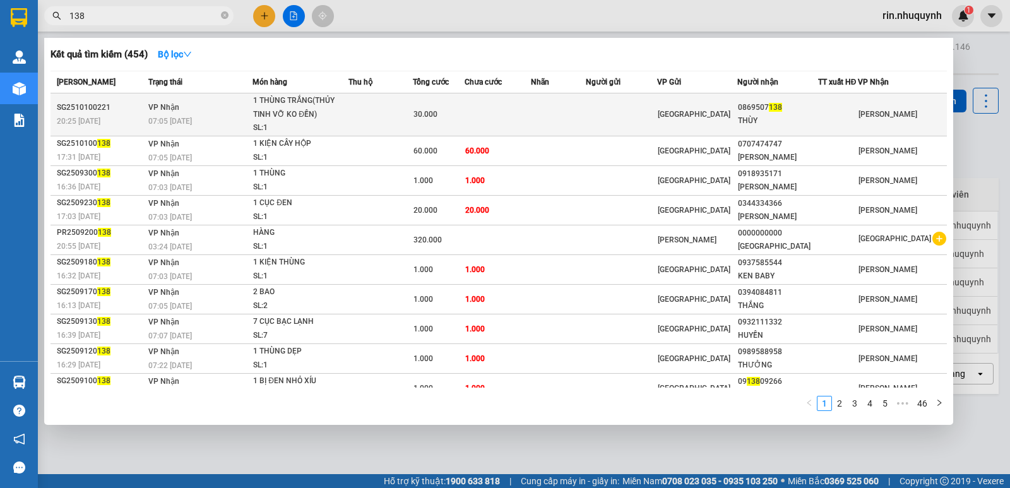
type input "138"
click at [249, 105] on td "VP Nhận 07:05 - 11/10" at bounding box center [199, 114] width 108 height 43
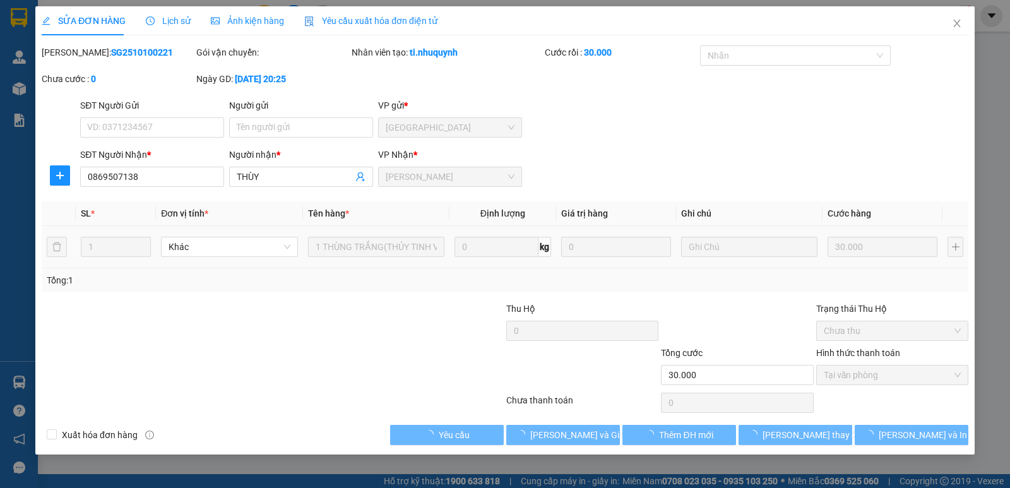
type input "0869507138"
type input "THÙY"
type input "30.000"
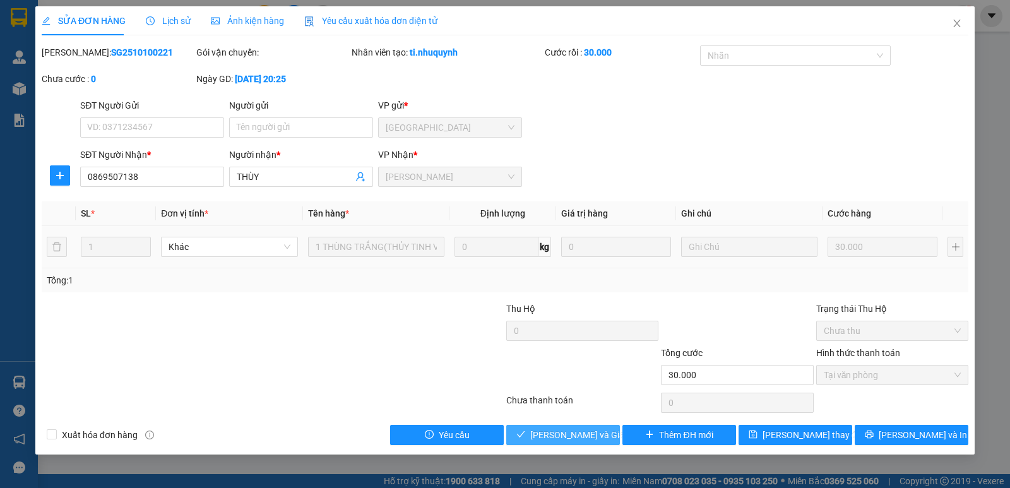
drag, startPoint x: 558, startPoint y: 432, endPoint x: 562, endPoint y: 422, distance: 11.6
click at [557, 433] on span "Lưu và Giao hàng" at bounding box center [590, 435] width 121 height 14
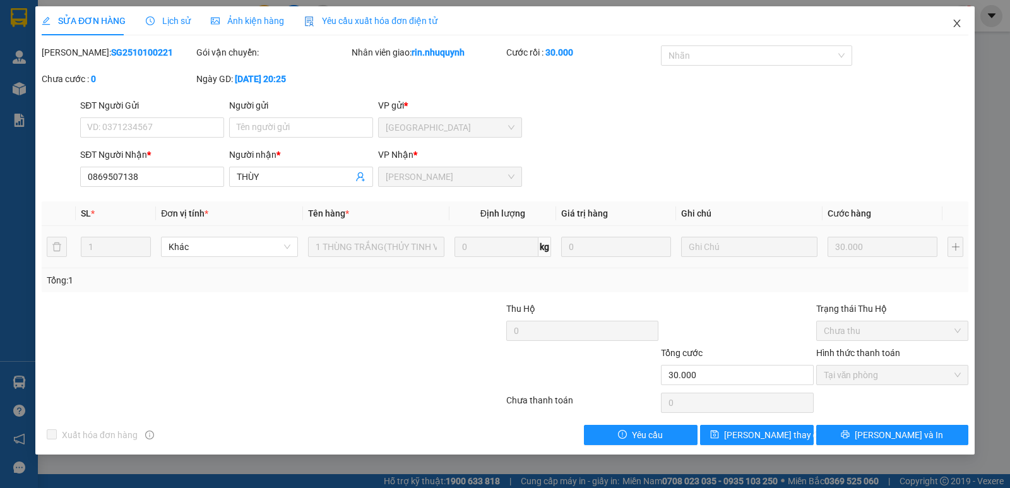
click at [958, 21] on icon "close" at bounding box center [957, 23] width 10 height 10
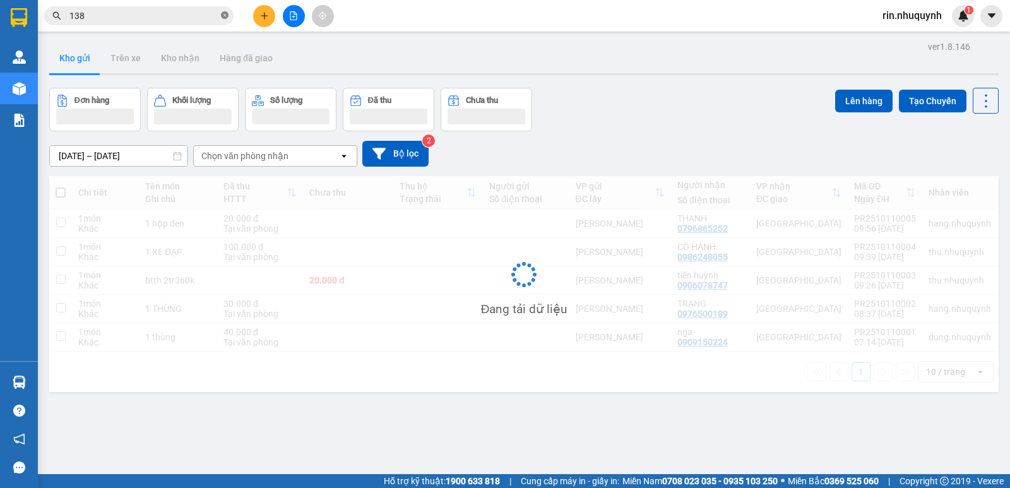
click at [223, 16] on icon "close-circle" at bounding box center [225, 15] width 8 height 8
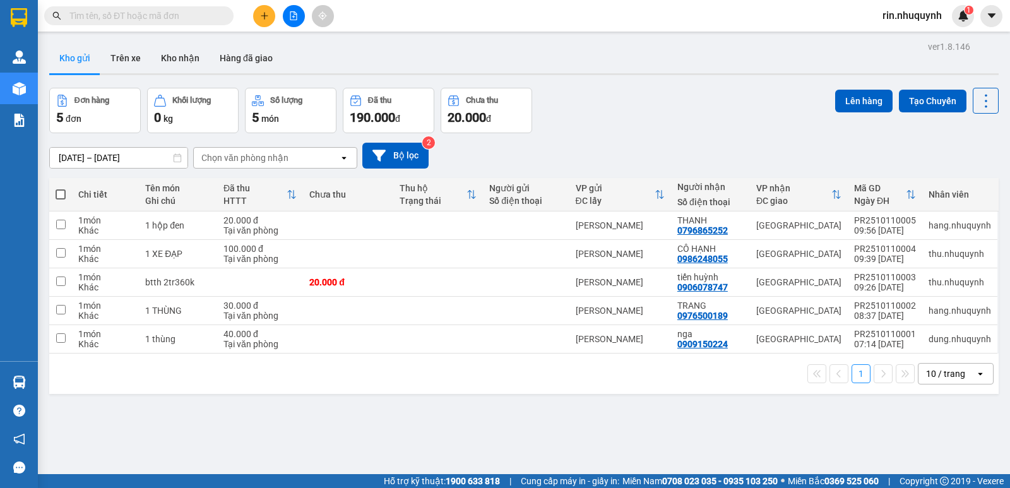
click at [208, 11] on input "text" at bounding box center [143, 16] width 149 height 14
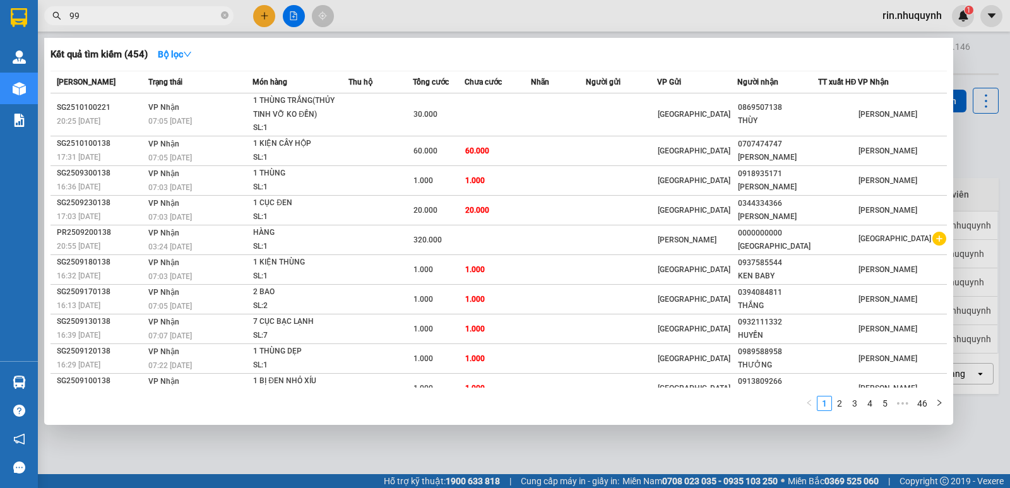
type input "992"
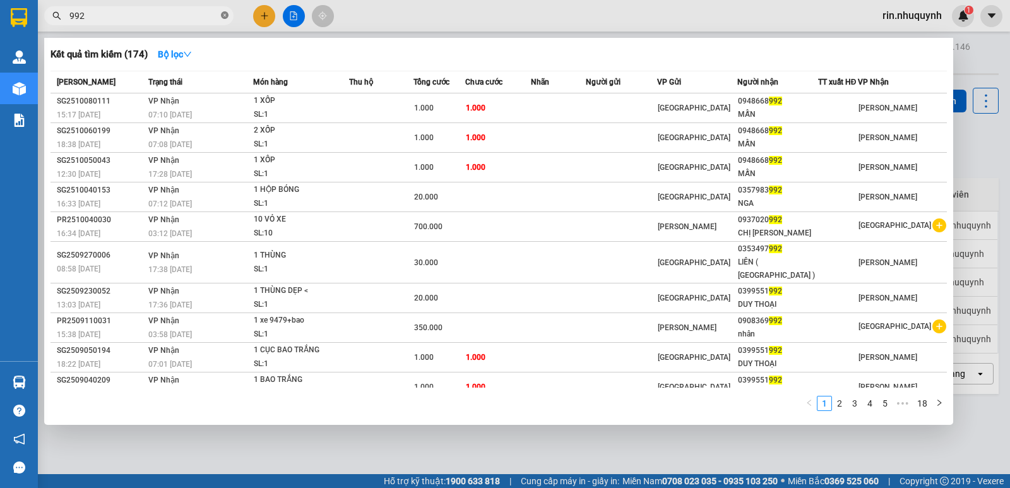
click at [223, 18] on icon "close-circle" at bounding box center [225, 15] width 8 height 8
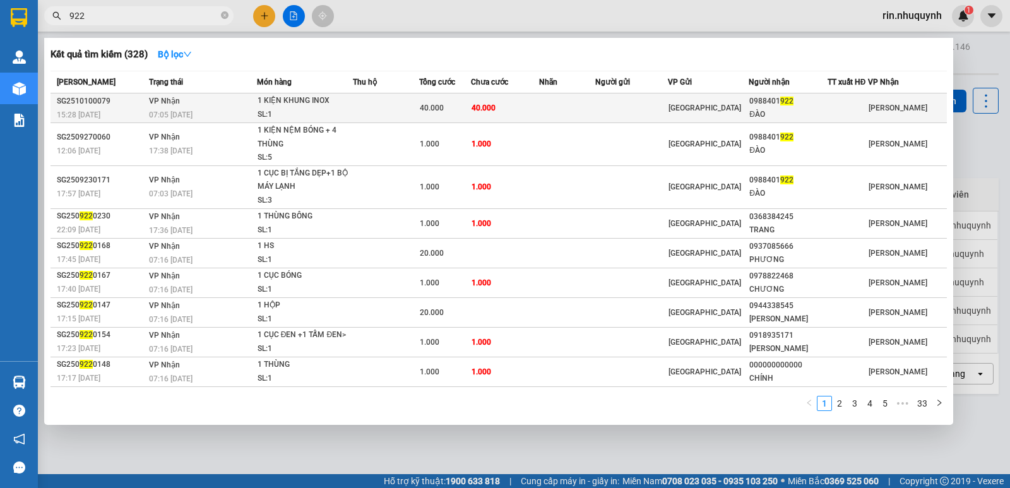
type input "922"
click at [752, 102] on div "0988401 922" at bounding box center [788, 101] width 78 height 13
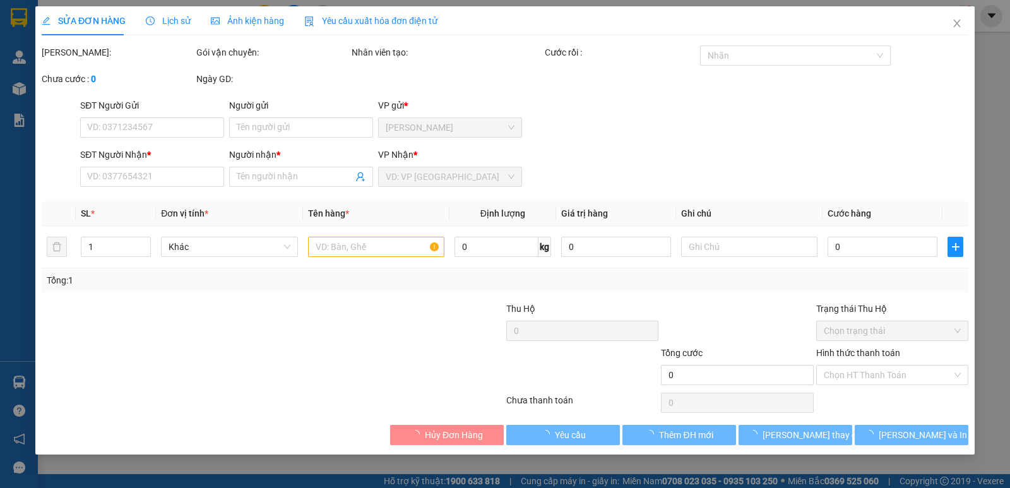
type input "0988401922"
type input "ĐÀO"
type input "40.000"
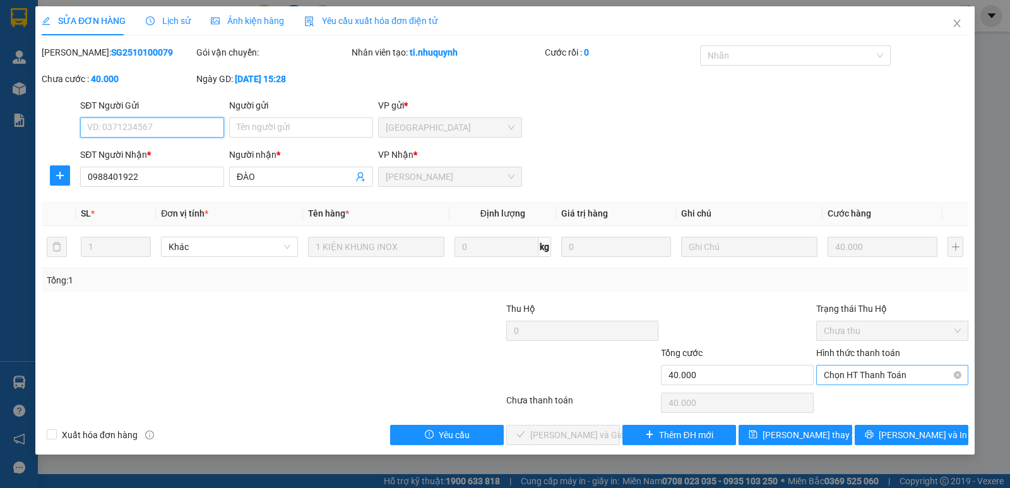
click at [899, 377] on span "Chọn HT Thanh Toán" at bounding box center [892, 374] width 137 height 19
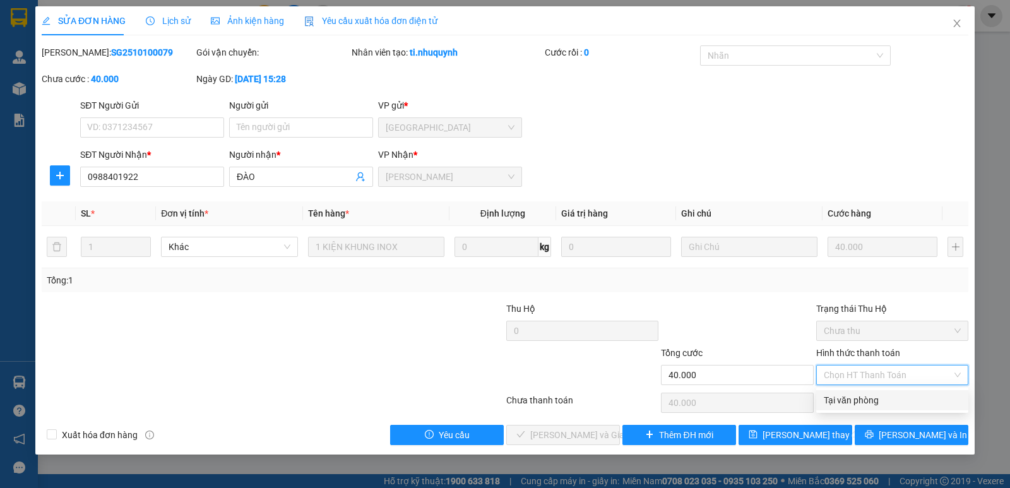
click at [892, 406] on div "Tại văn phòng" at bounding box center [892, 400] width 137 height 14
type input "0"
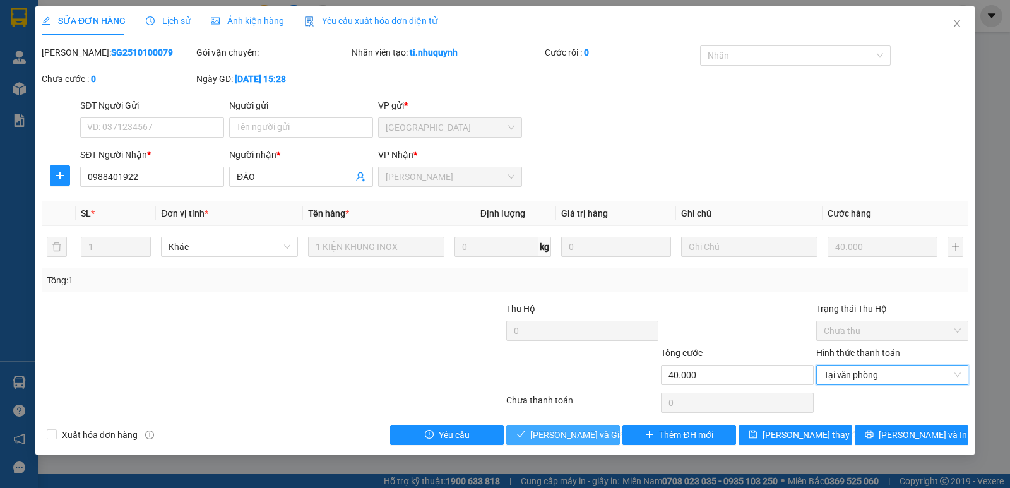
click at [598, 437] on span "Lưu và Giao hàng" at bounding box center [590, 435] width 121 height 14
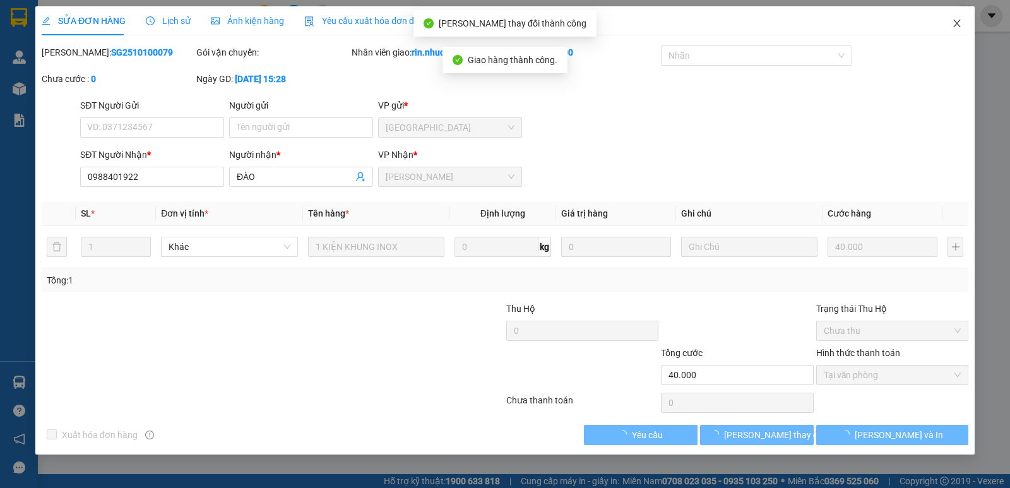
click at [956, 27] on icon "close" at bounding box center [957, 23] width 10 height 10
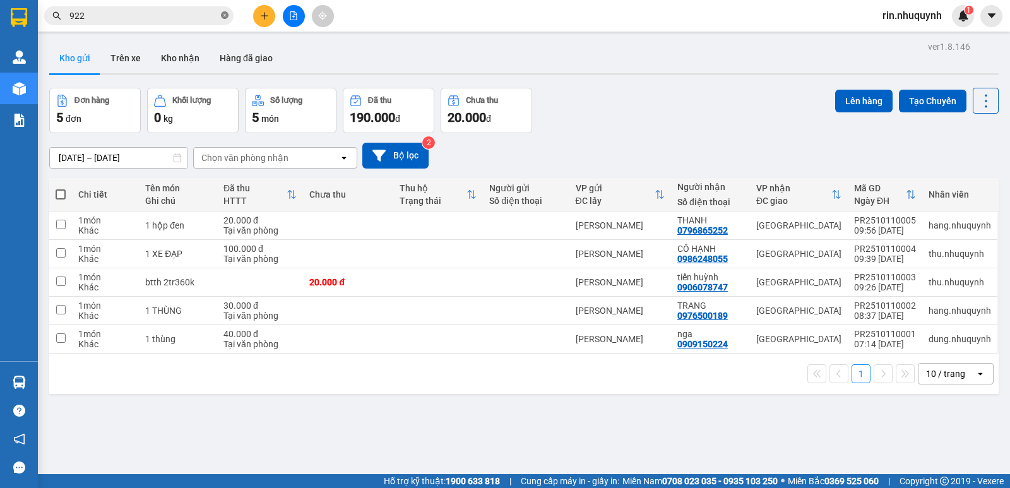
click at [223, 14] on icon "close-circle" at bounding box center [225, 15] width 8 height 8
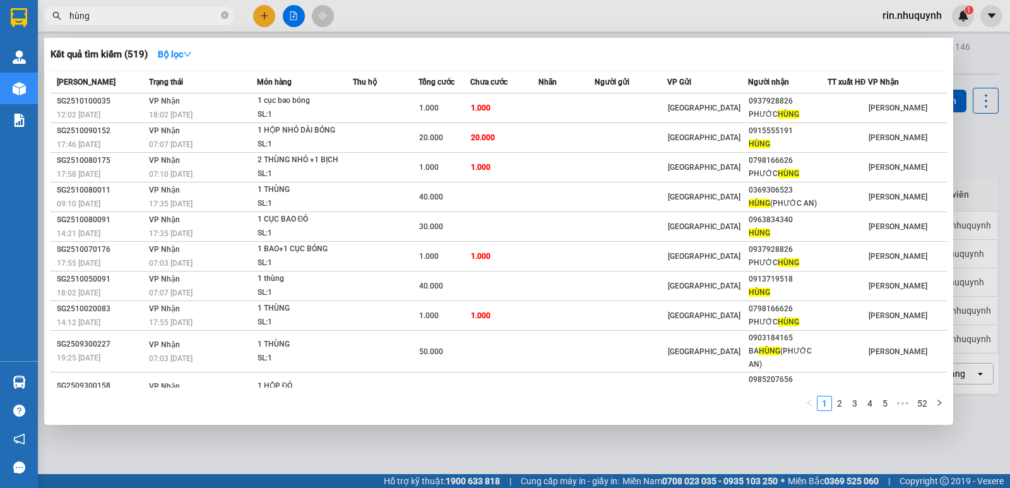
type input "hùng"
click at [225, 17] on icon "close-circle" at bounding box center [225, 15] width 8 height 8
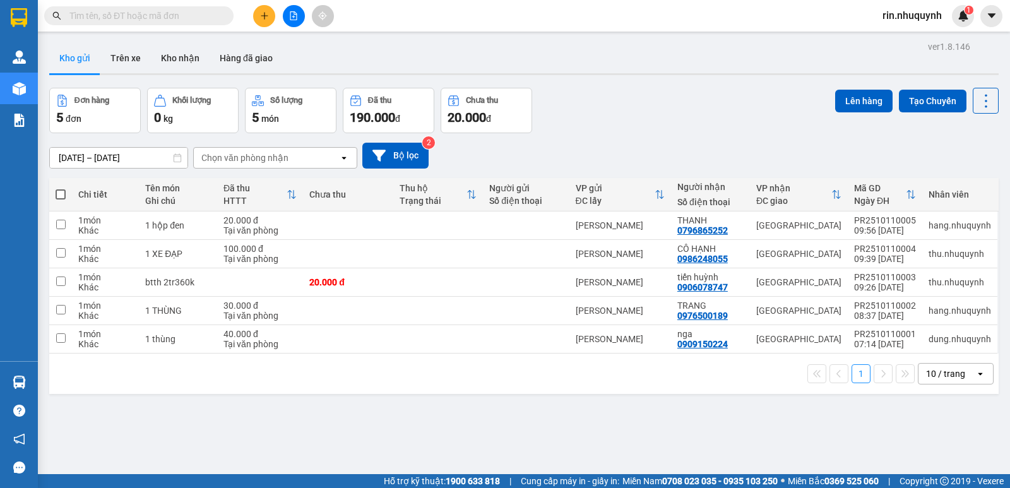
click at [201, 9] on input "text" at bounding box center [143, 16] width 149 height 14
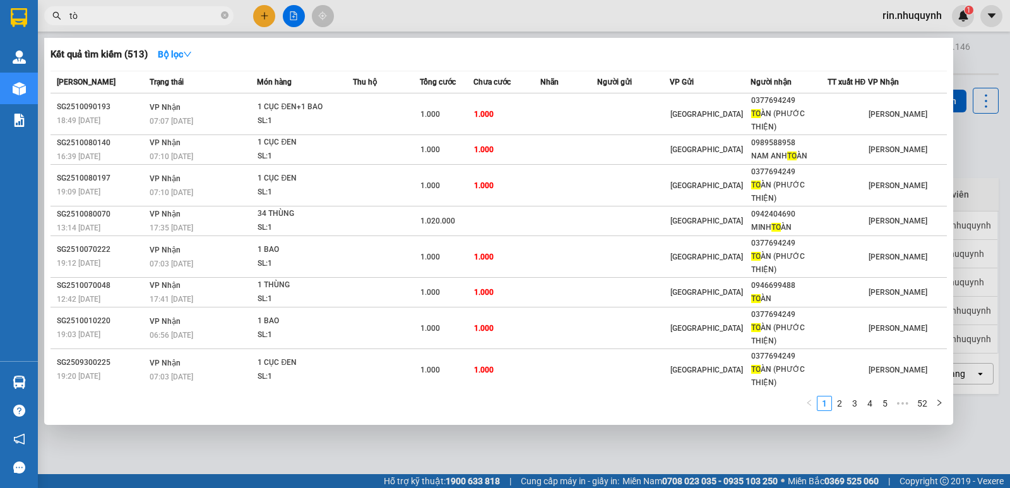
type input "t"
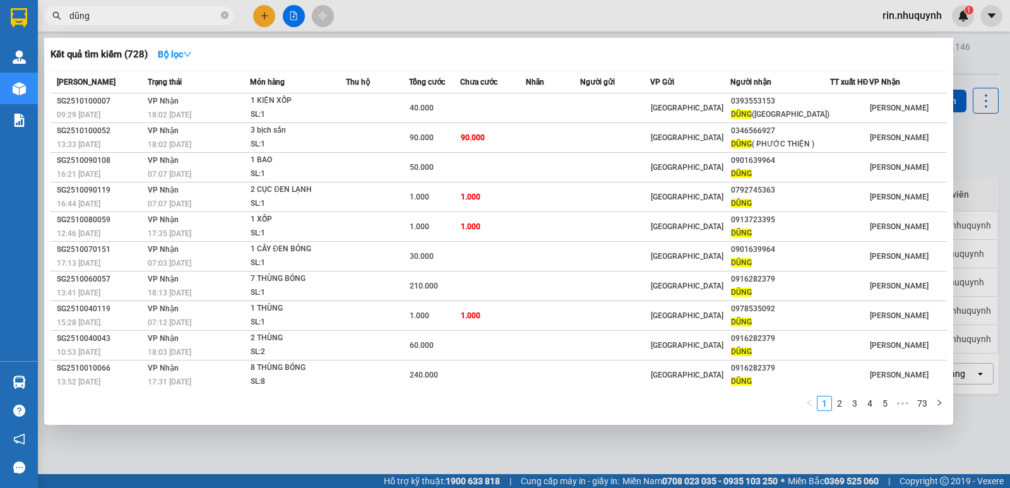
type input "dũng"
click at [218, 18] on input "dũng" at bounding box center [143, 16] width 149 height 14
click at [223, 15] on icon "close-circle" at bounding box center [225, 15] width 8 height 8
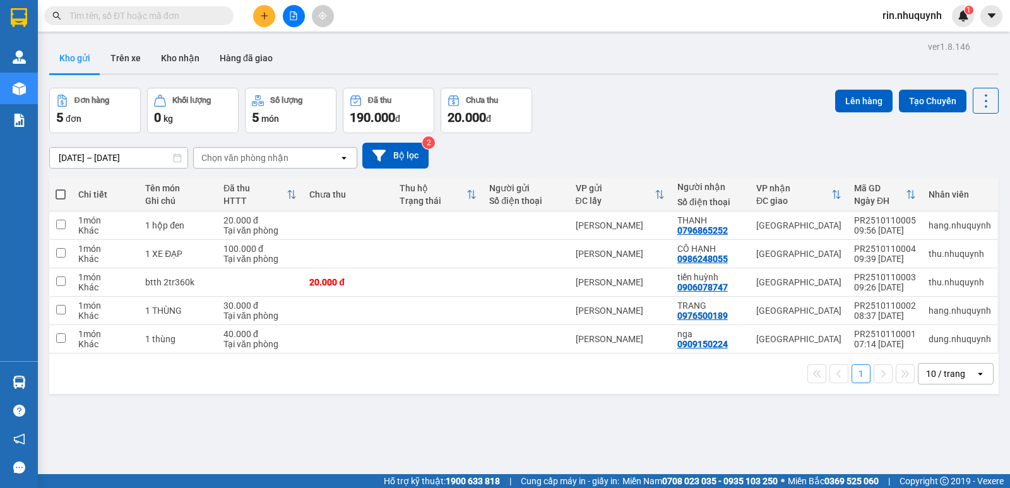
click at [215, 14] on input "text" at bounding box center [143, 16] width 149 height 14
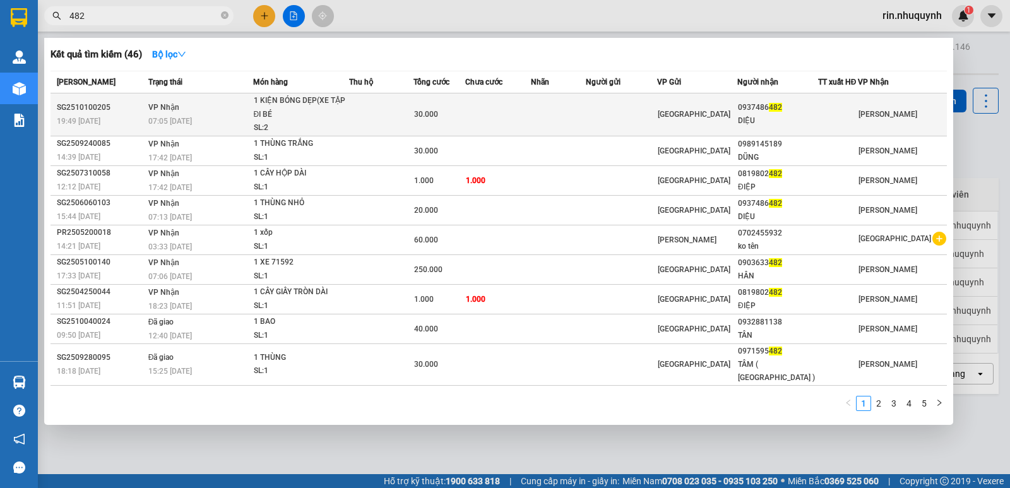
type input "482"
click at [673, 124] on td "Sài Gòn" at bounding box center [697, 114] width 81 height 43
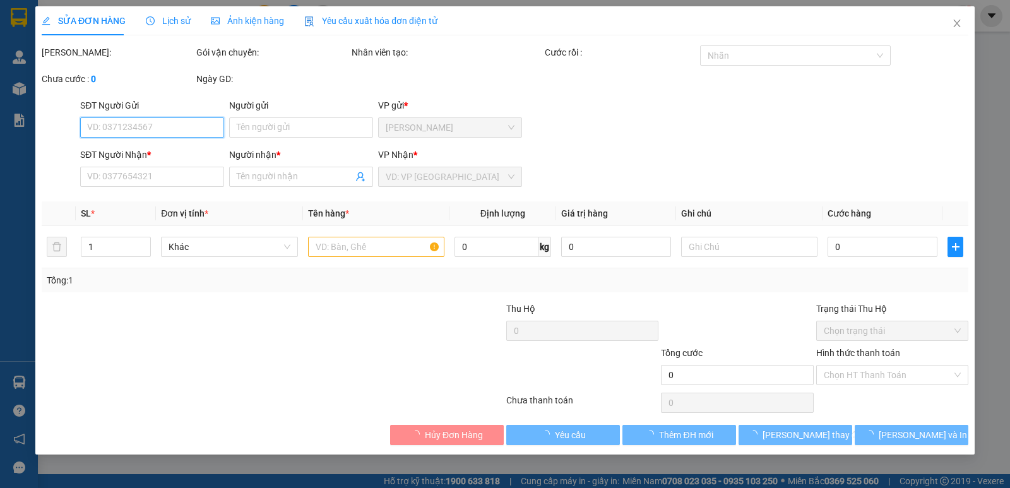
type input "0937486482"
type input "DIỆU"
type input "30.000"
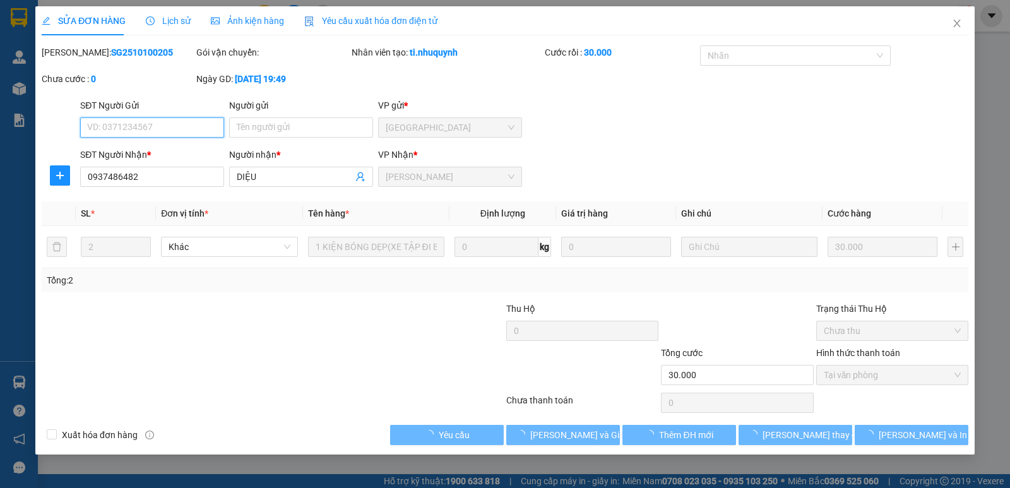
click at [873, 382] on span "Tại văn phòng" at bounding box center [892, 374] width 137 height 19
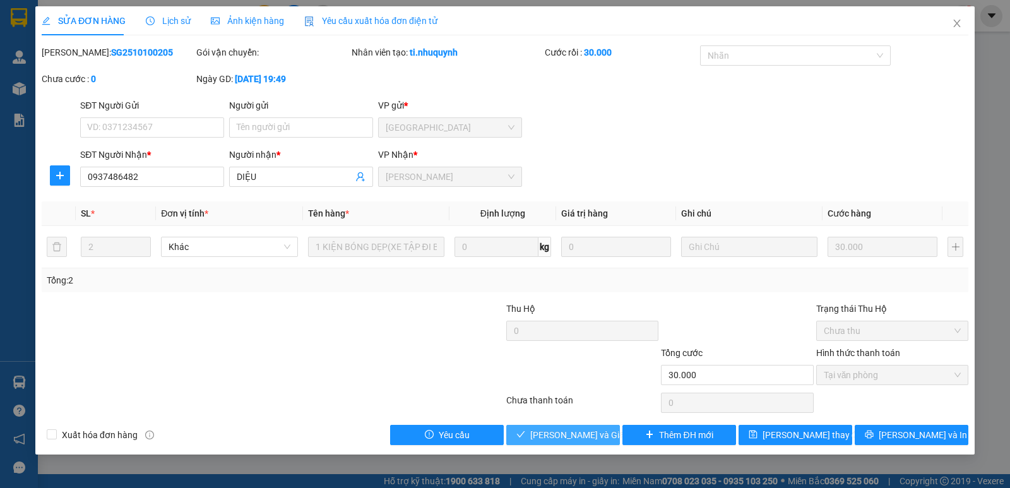
click at [553, 437] on span "Lưu và Giao hàng" at bounding box center [590, 435] width 121 height 14
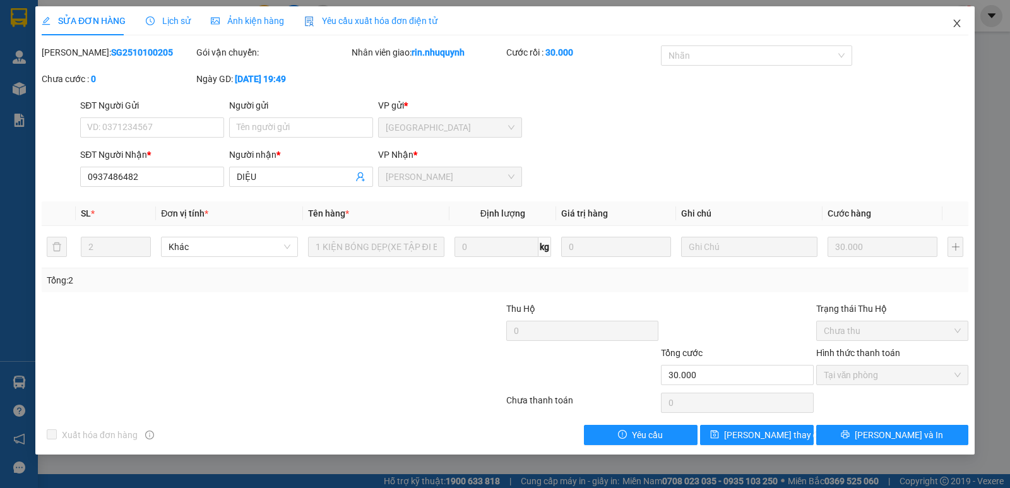
click at [952, 30] on span "Close" at bounding box center [956, 23] width 35 height 35
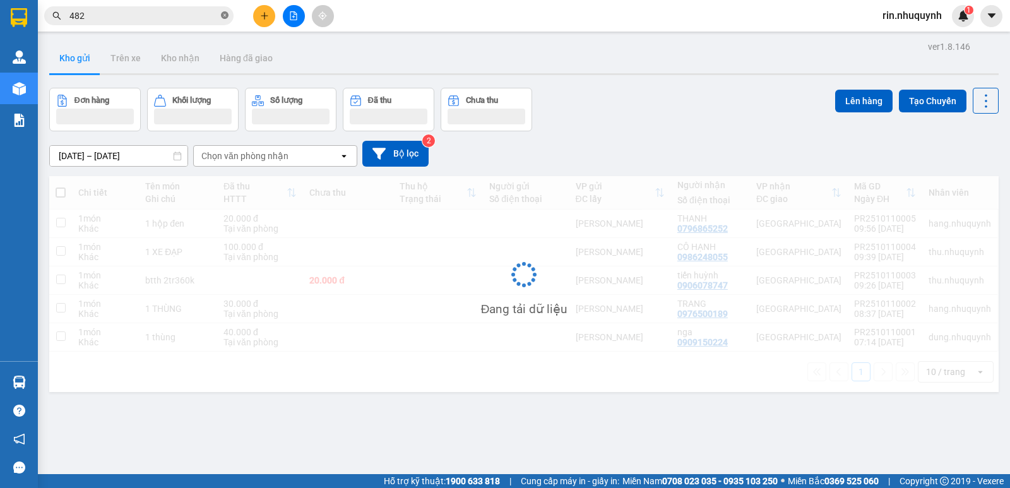
click at [224, 15] on icon "close-circle" at bounding box center [225, 15] width 8 height 8
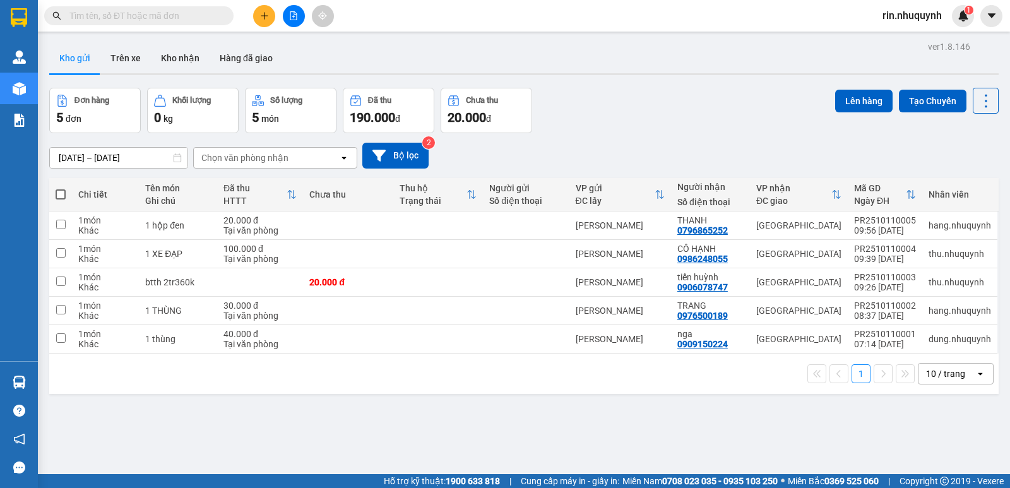
click at [204, 16] on input "text" at bounding box center [143, 16] width 149 height 14
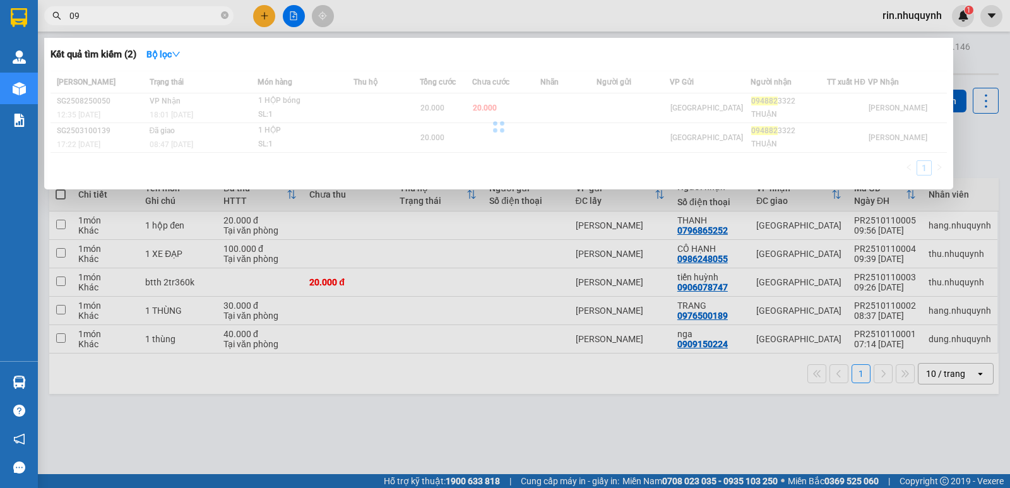
type input "0"
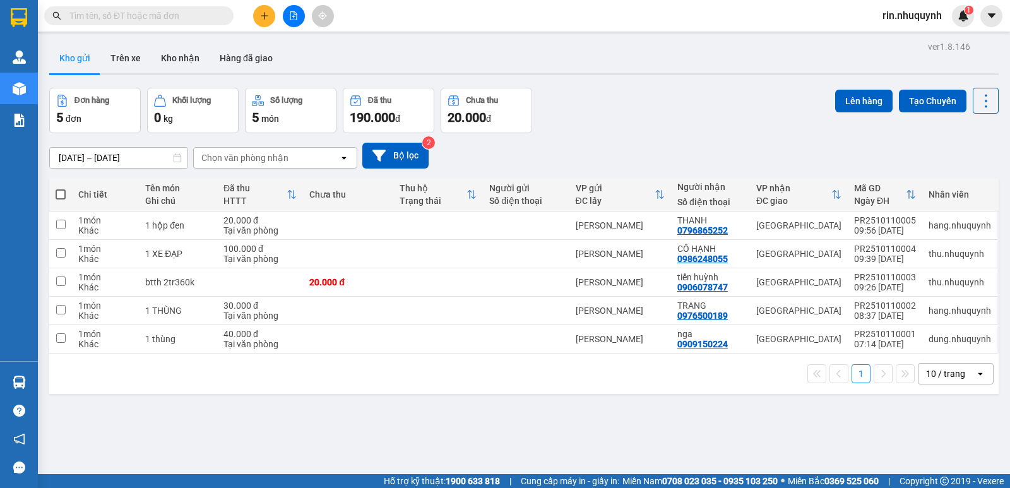
click at [902, 11] on span "rin.nhuquynh" at bounding box center [912, 16] width 80 height 16
click at [896, 42] on span "Đăng xuất" at bounding box center [917, 39] width 54 height 14
